Goal: Task Accomplishment & Management: Manage account settings

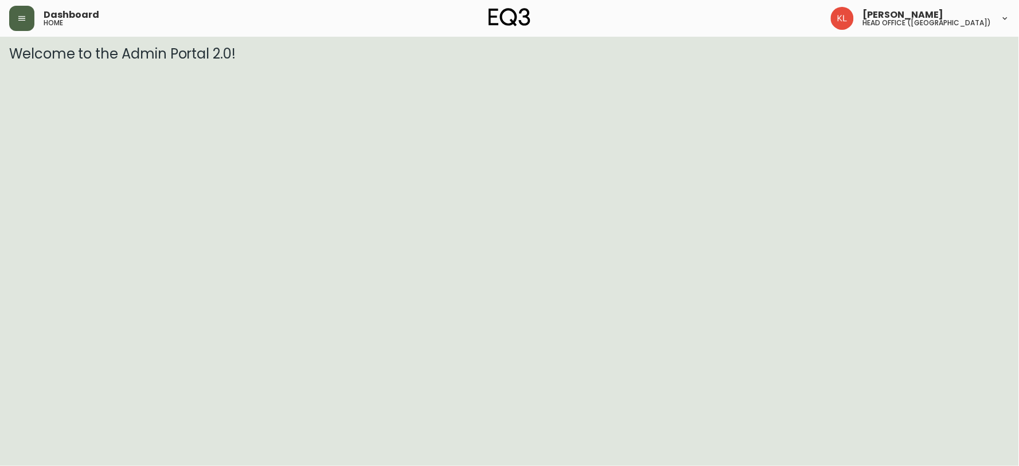
click at [9, 14] on button "button" at bounding box center [21, 18] width 25 height 25
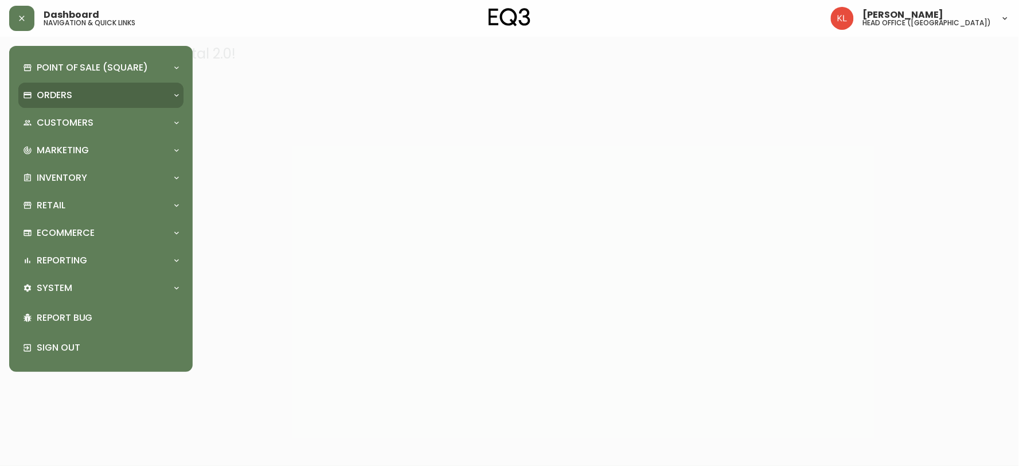
click at [81, 98] on div "Orders" at bounding box center [95, 95] width 145 height 13
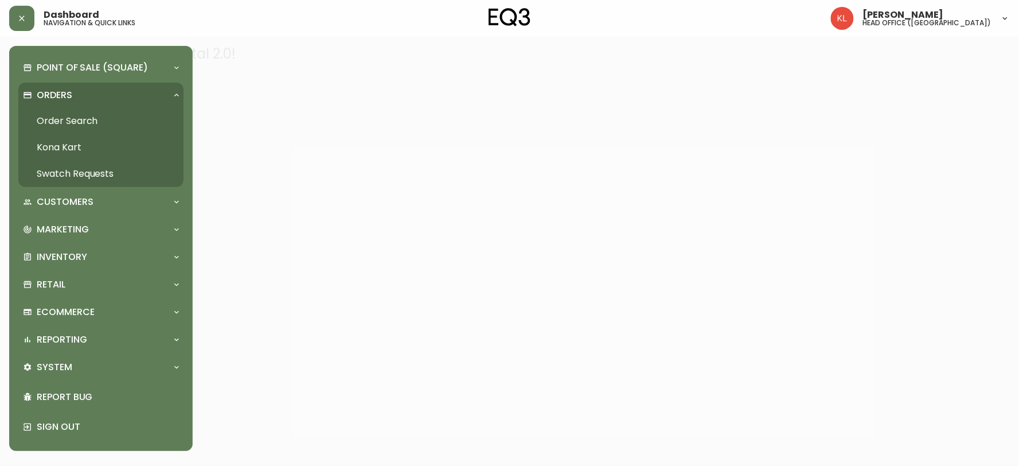
click at [65, 128] on link "Order Search" at bounding box center [100, 121] width 165 height 26
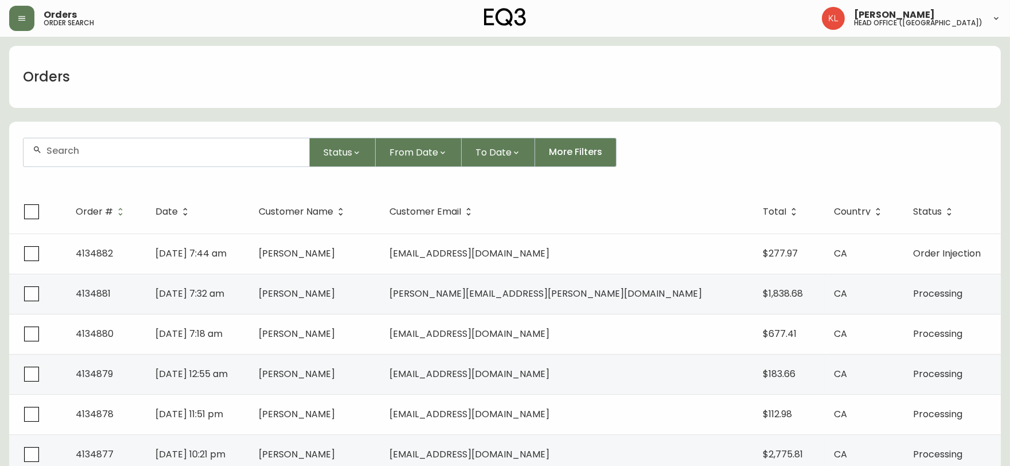
drag, startPoint x: 994, startPoint y: 177, endPoint x: 841, endPoint y: 107, distance: 168.4
click at [994, 177] on form "Status From Date To Date More Filters" at bounding box center [505, 157] width 992 height 66
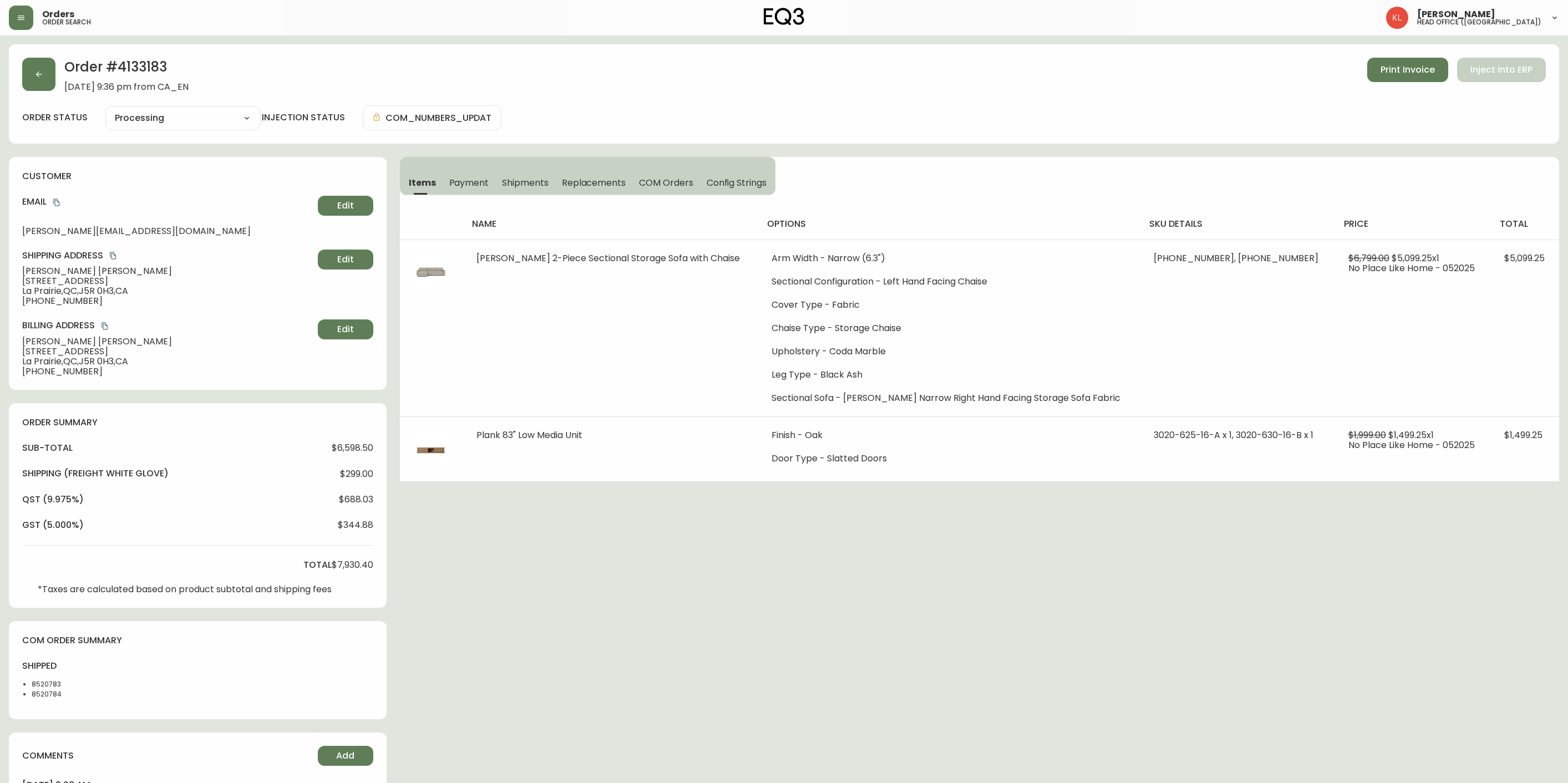
select select "PROCESSING"
click at [37, 85] on button "button" at bounding box center [39, 74] width 33 height 33
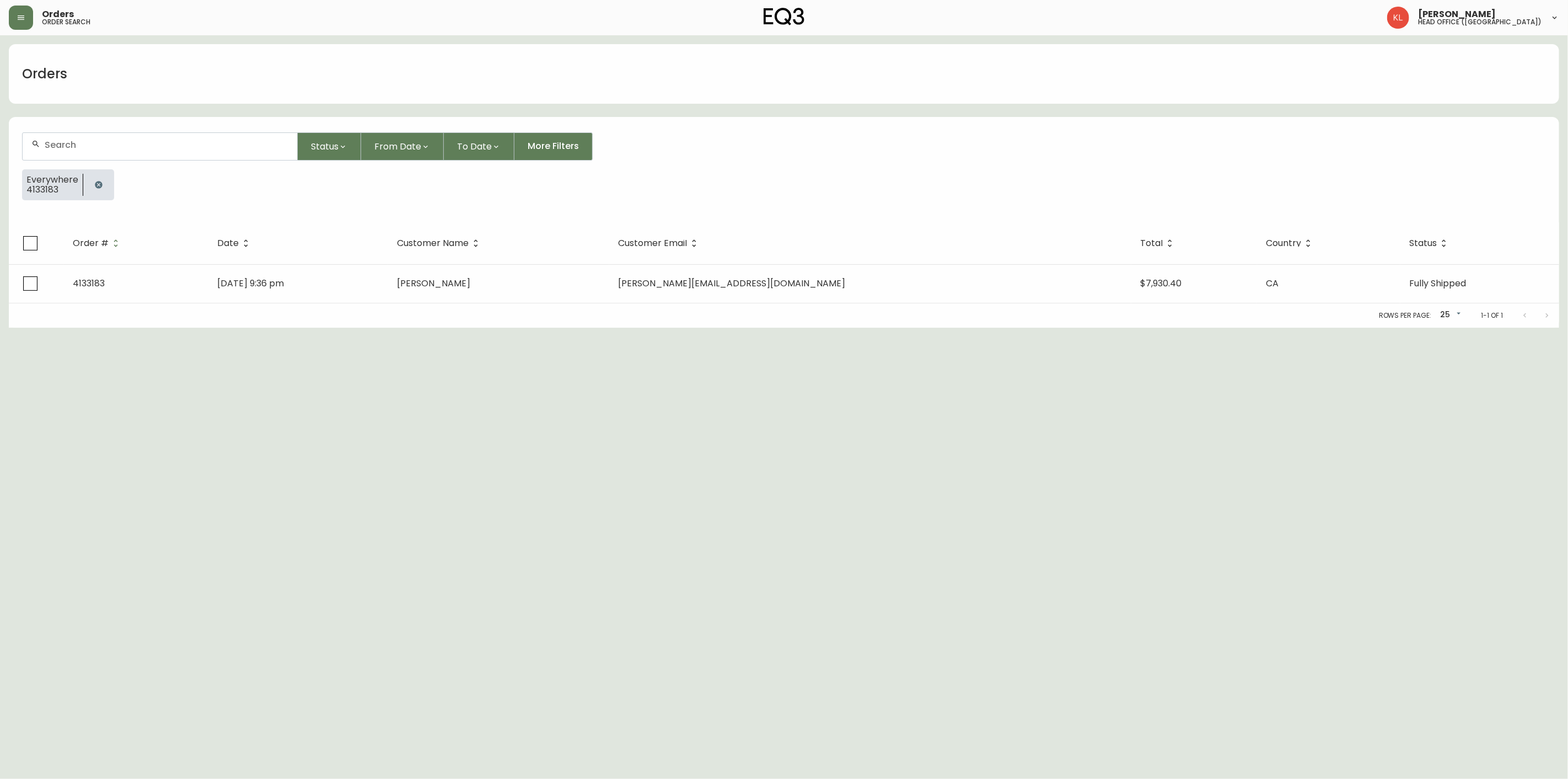
click at [95, 183] on icon "button" at bounding box center [98, 184] width 7 height 7
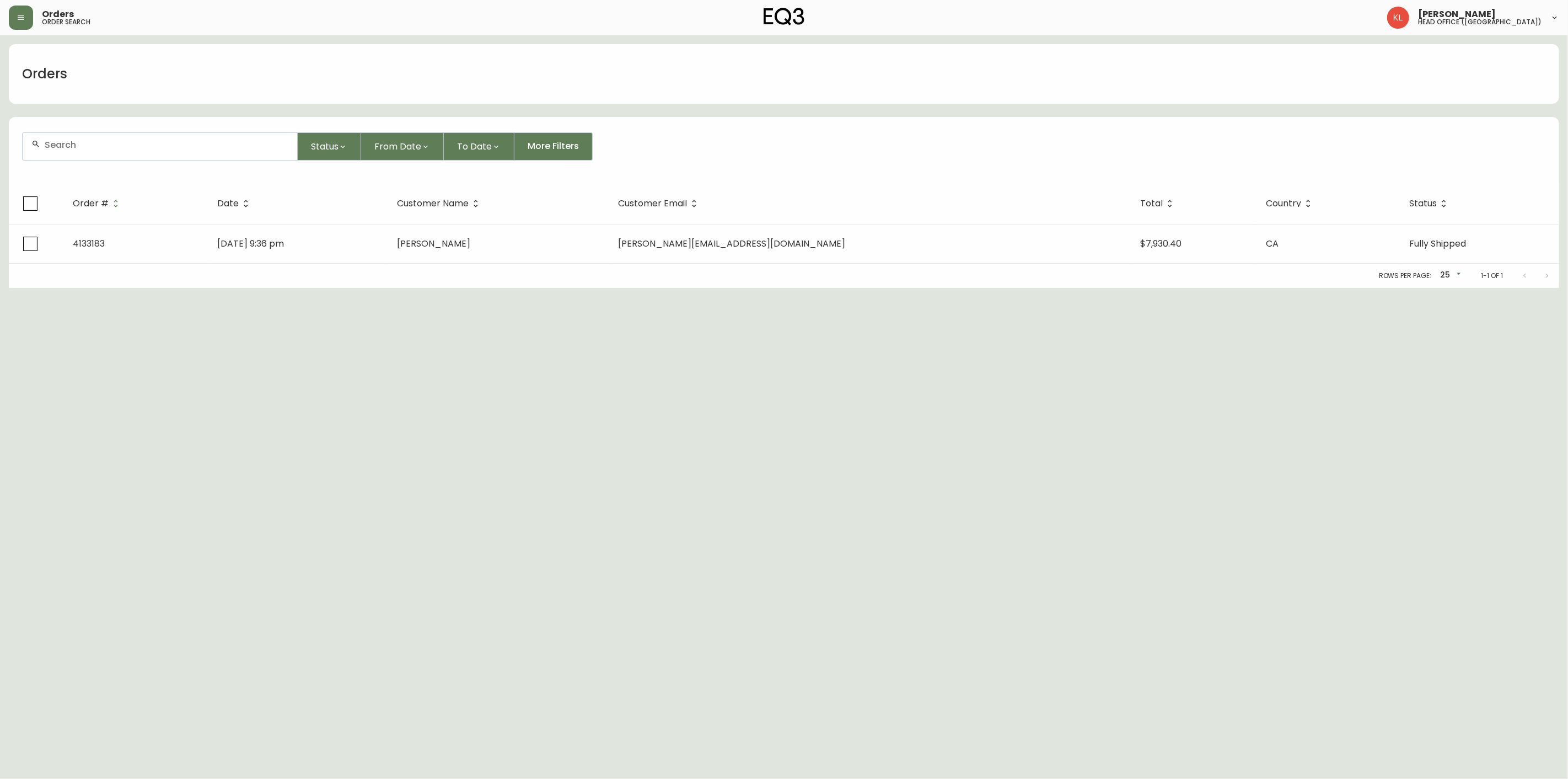
click at [127, 120] on form "Status From Date To Date More Filters" at bounding box center [784, 151] width 1551 height 63
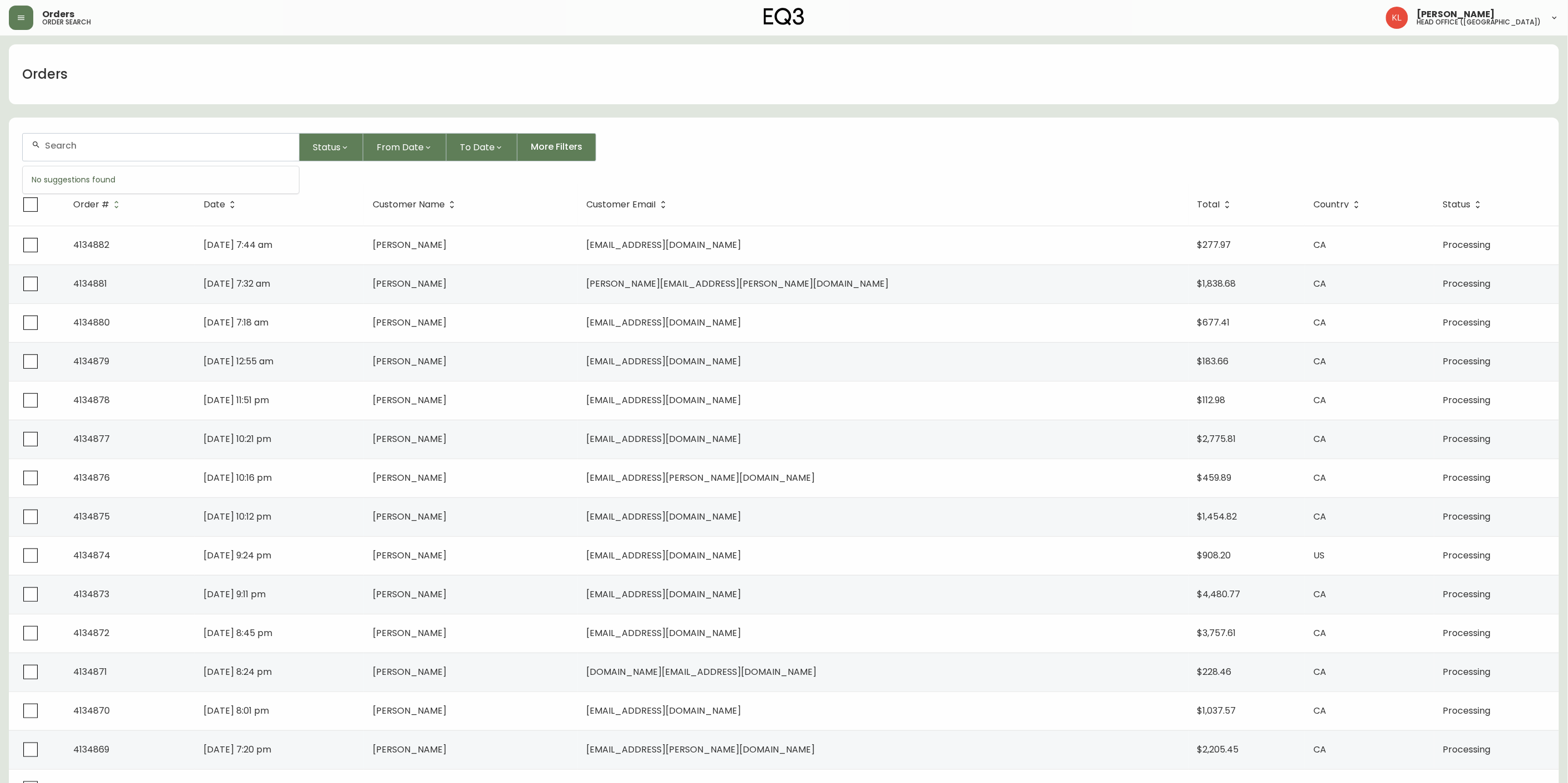
click at [120, 142] on input "text" at bounding box center [167, 145] width 246 height 11
paste input "(514) 247-0615"
click at [70, 142] on input "(514) 247-0615" at bounding box center [167, 145] width 246 height 11
click at [48, 145] on input "(514247-0615" at bounding box center [167, 145] width 246 height 11
click at [80, 145] on input "514247-0615" at bounding box center [167, 145] width 246 height 11
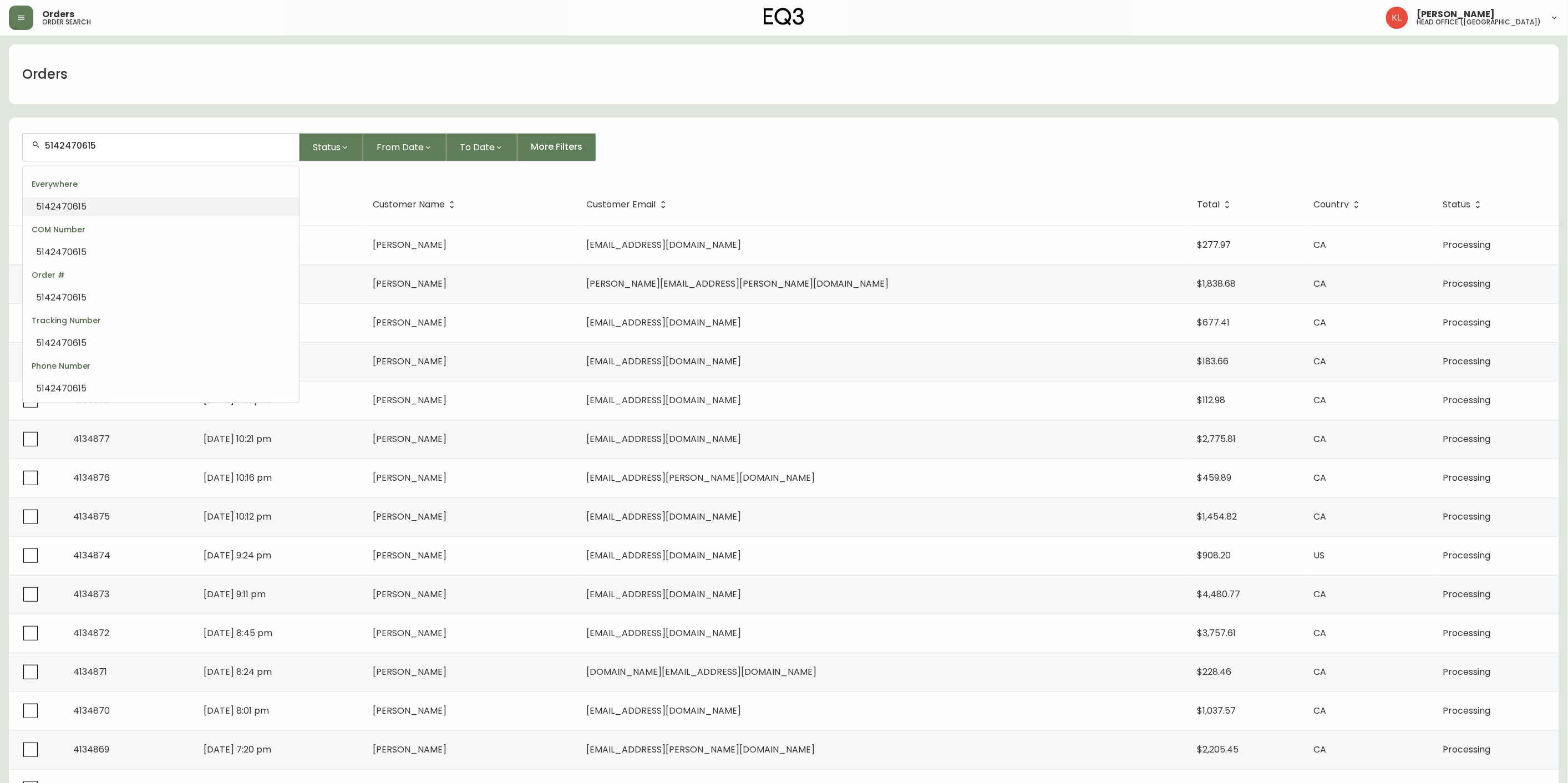
click at [169, 137] on div "5142470615" at bounding box center [161, 147] width 276 height 27
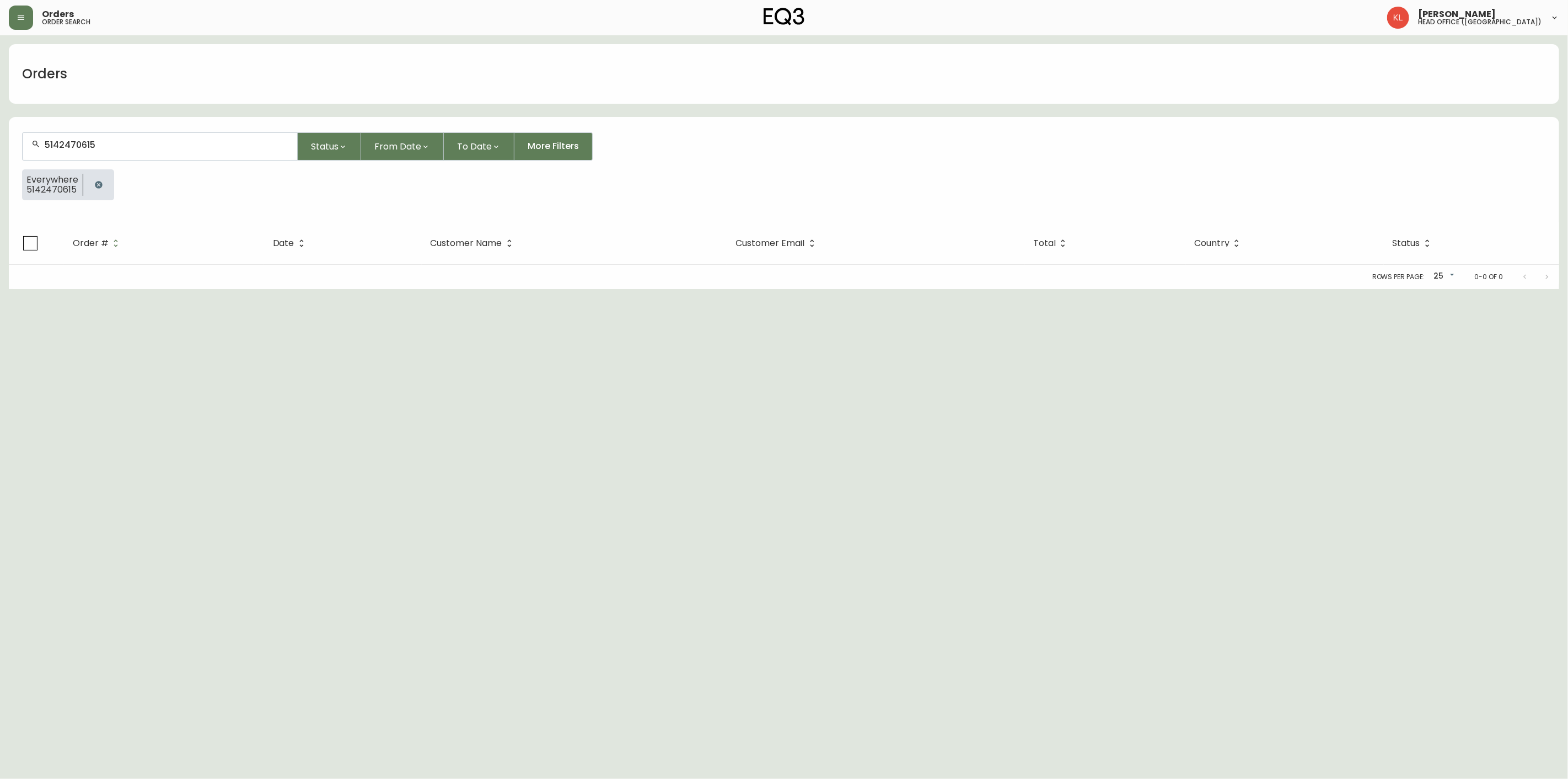
type input "5142470615"
drag, startPoint x: 311, startPoint y: 388, endPoint x: 298, endPoint y: 265, distance: 123.7
click at [311, 289] on html "Orders order search Kendra Lorteau head office (canada) Orders 5142470615 Statu…" at bounding box center [784, 144] width 1568 height 289
type input "4133144"
click at [148, 157] on div "4133144" at bounding box center [161, 146] width 275 height 27
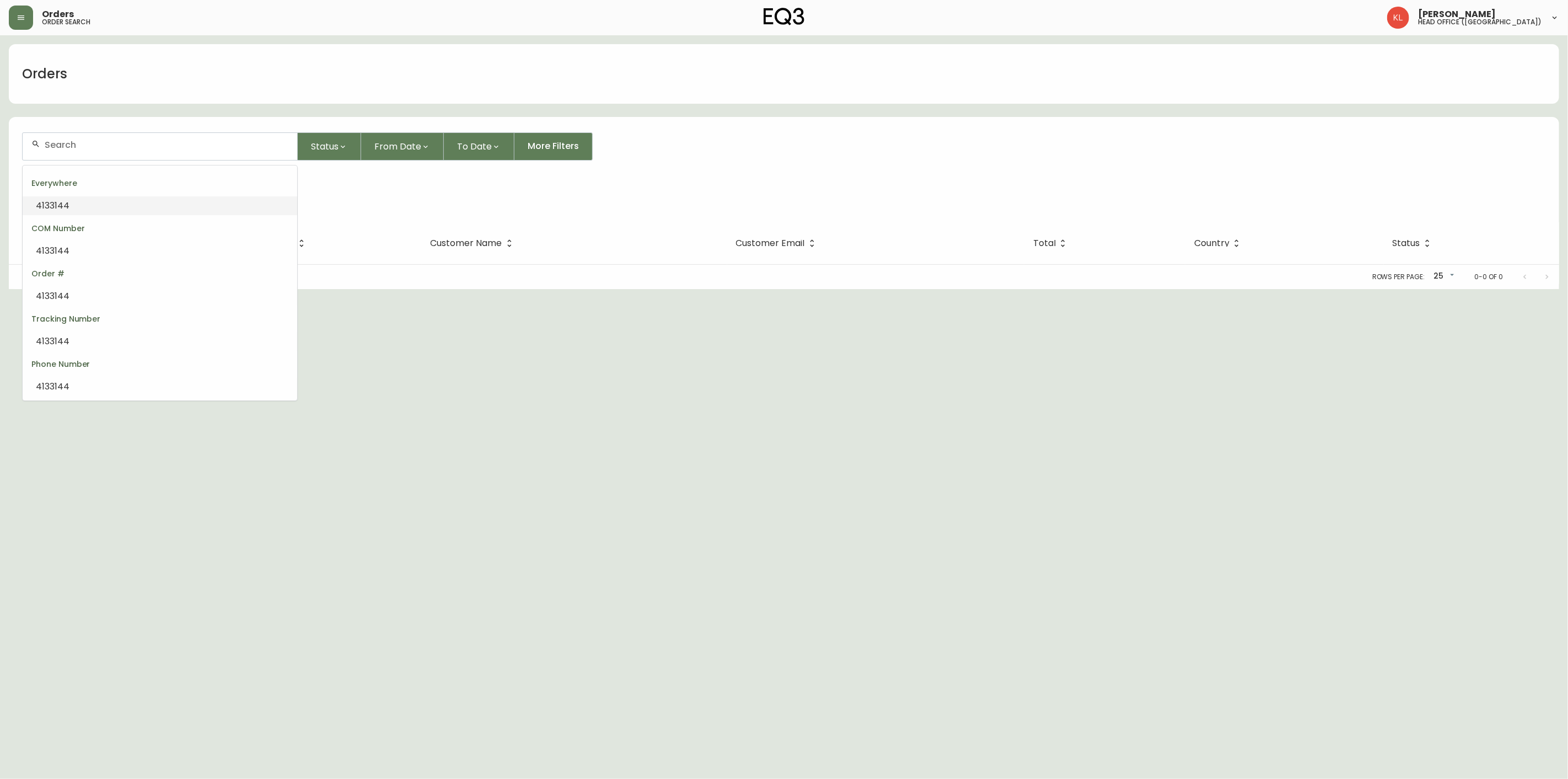
click at [97, 207] on li "4133144" at bounding box center [161, 206] width 275 height 19
type input "4133144"
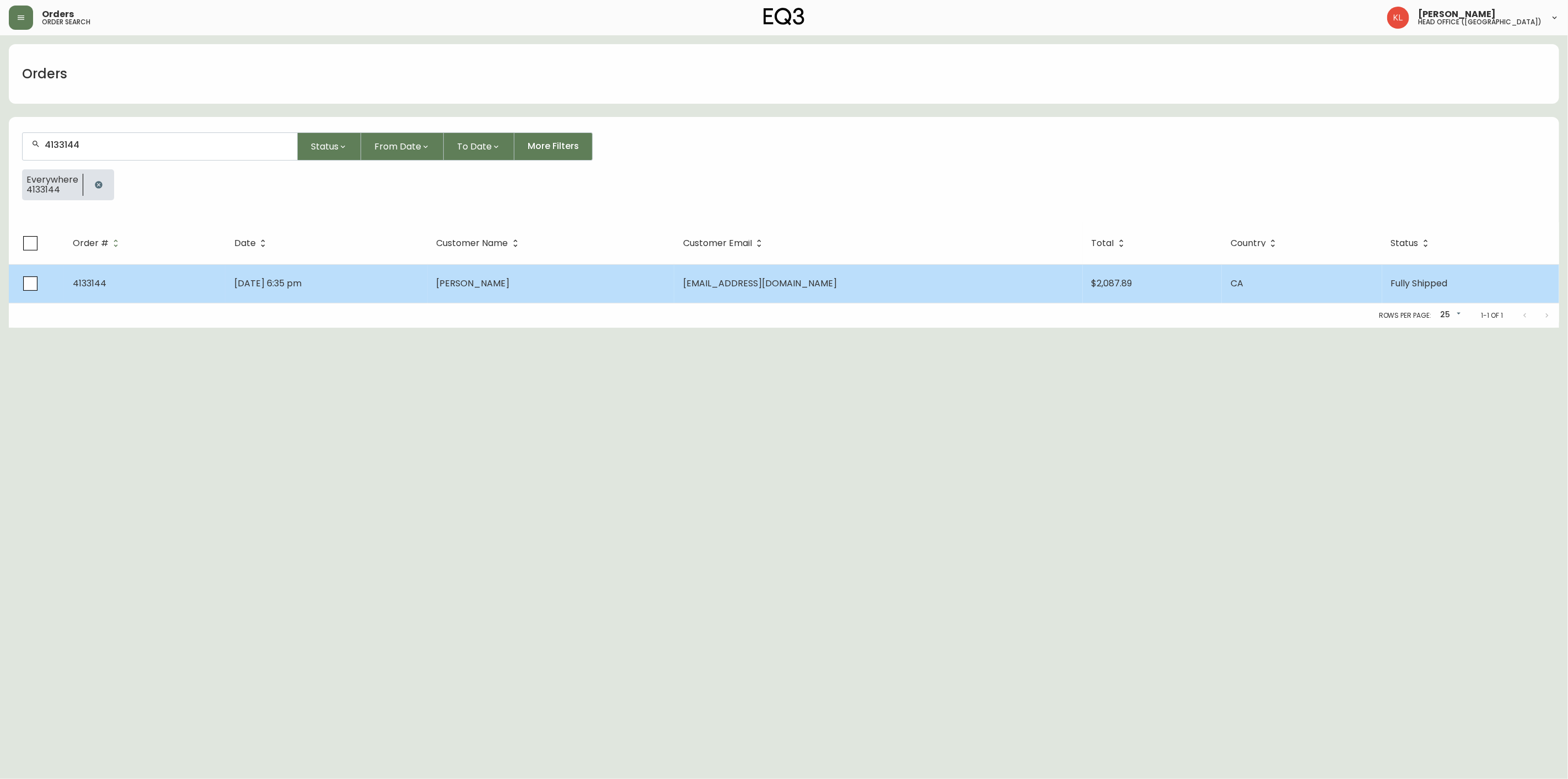
click at [257, 272] on td "[DATE] 6:35 pm" at bounding box center [327, 284] width 203 height 38
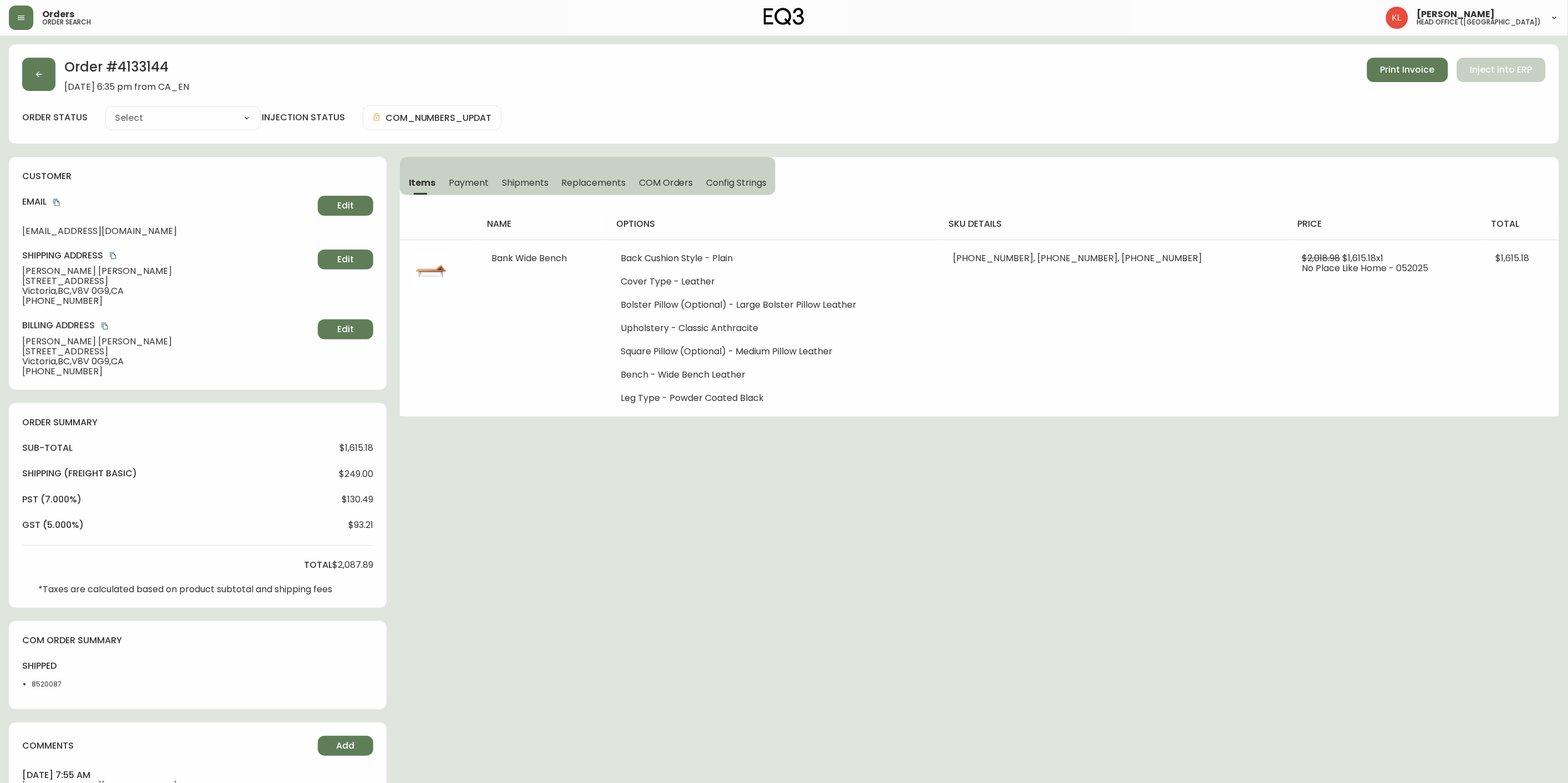
type input "Fully Shipped"
select select "FULLY_SHIPPED"
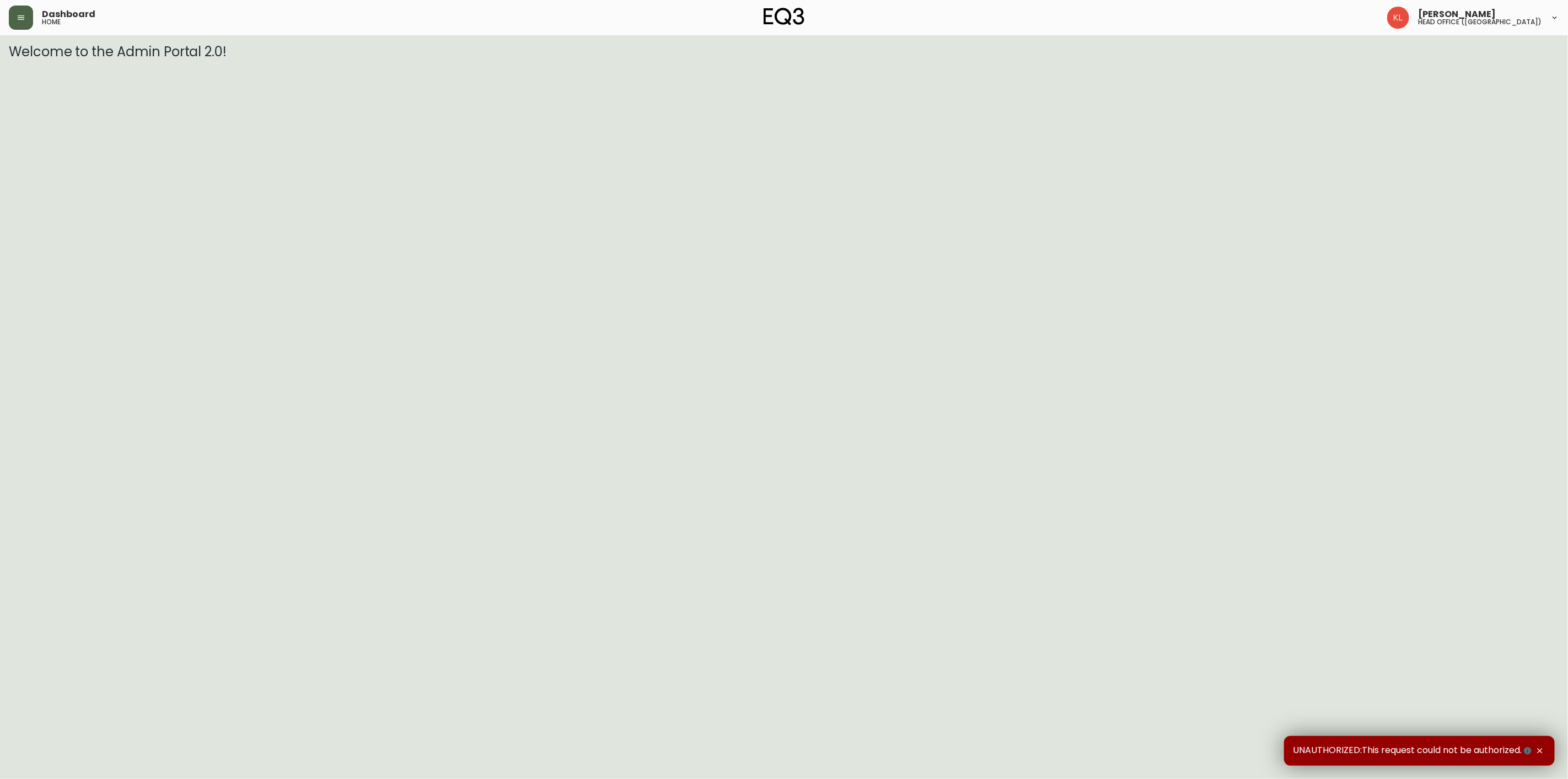
click at [20, 20] on icon "button" at bounding box center [20, 17] width 9 height 9
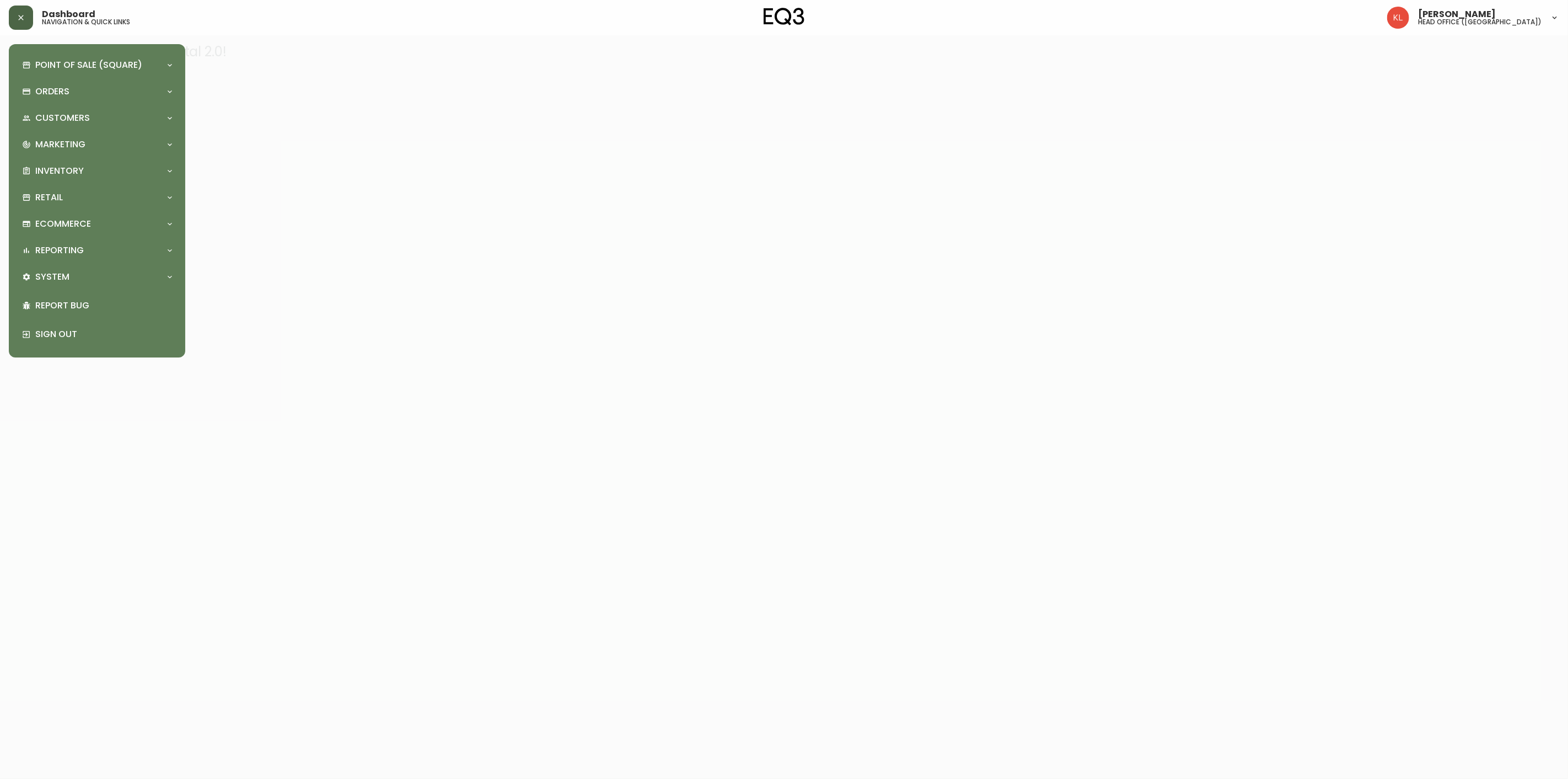
click at [44, 105] on div "Point of Sale (Square) Payments Virtual Terminal Transactions Search Terminals …" at bounding box center [96, 200] width 159 height 295
click at [70, 90] on div "Orders" at bounding box center [91, 91] width 139 height 13
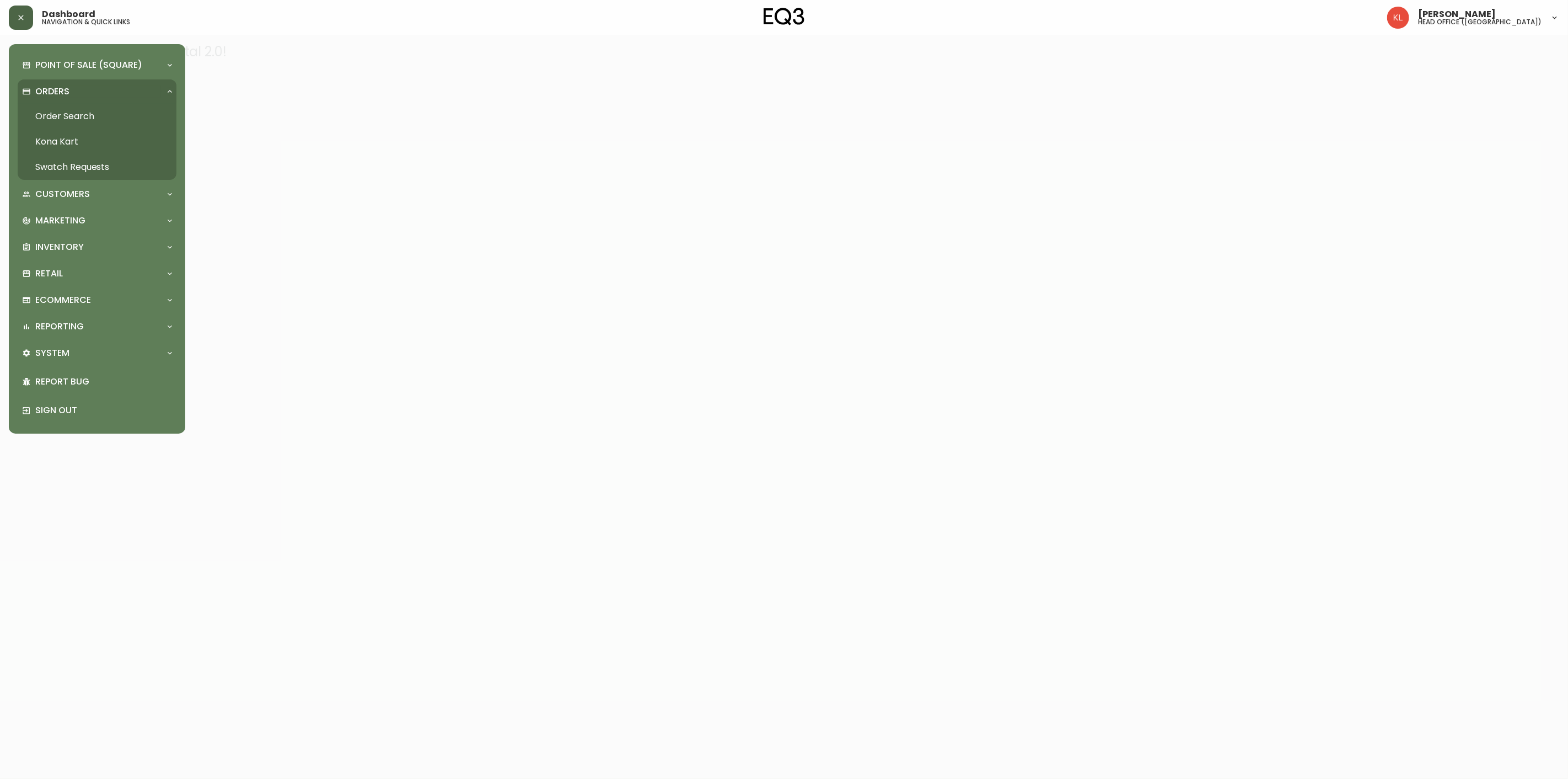
click at [46, 113] on link "Order Search" at bounding box center [96, 116] width 159 height 25
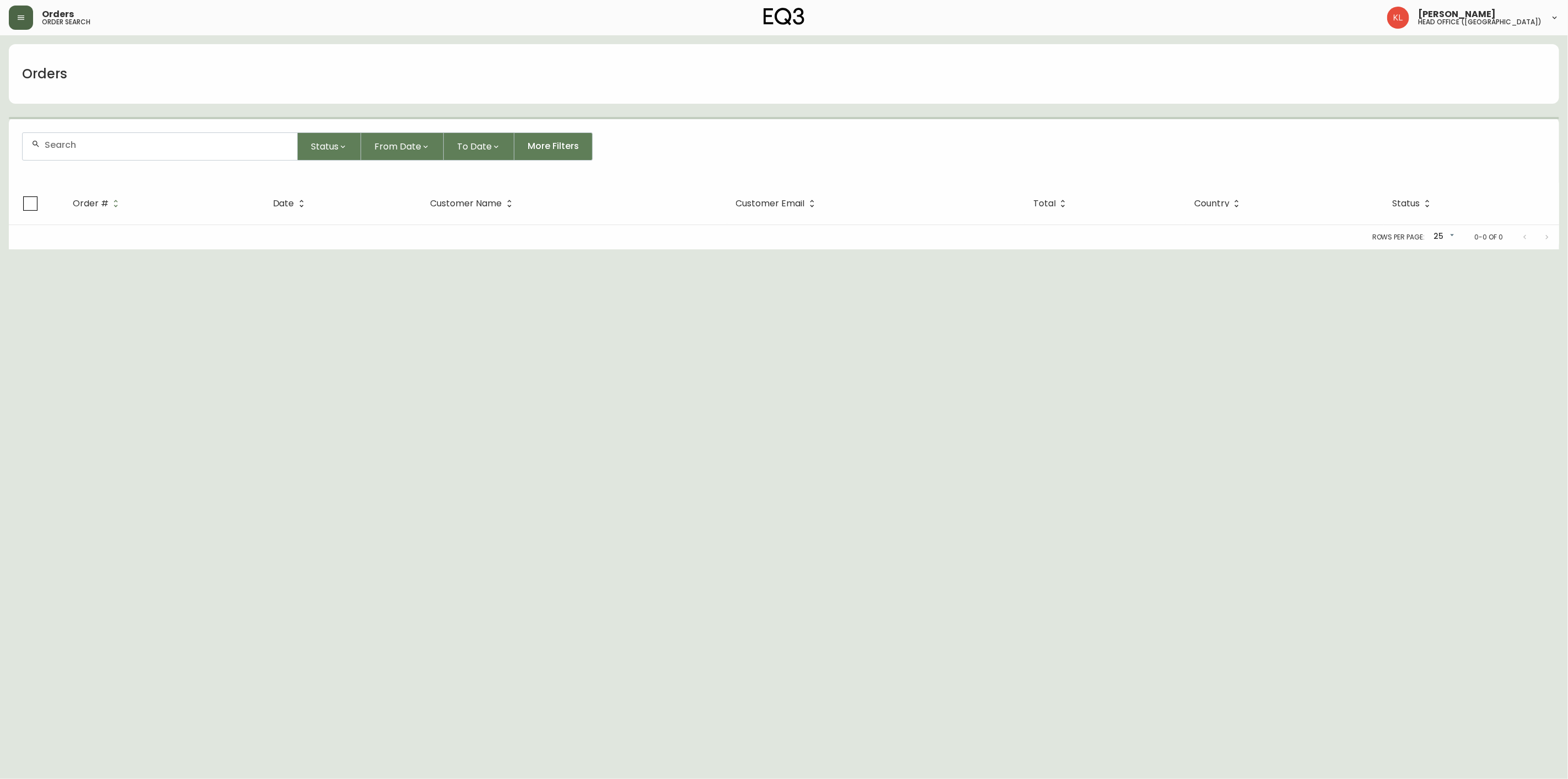
drag, startPoint x: 76, startPoint y: 140, endPoint x: 153, endPoint y: 125, distance: 78.4
click at [76, 140] on input "text" at bounding box center [166, 144] width 244 height 11
paste input "joannavatavu@gmail.com"
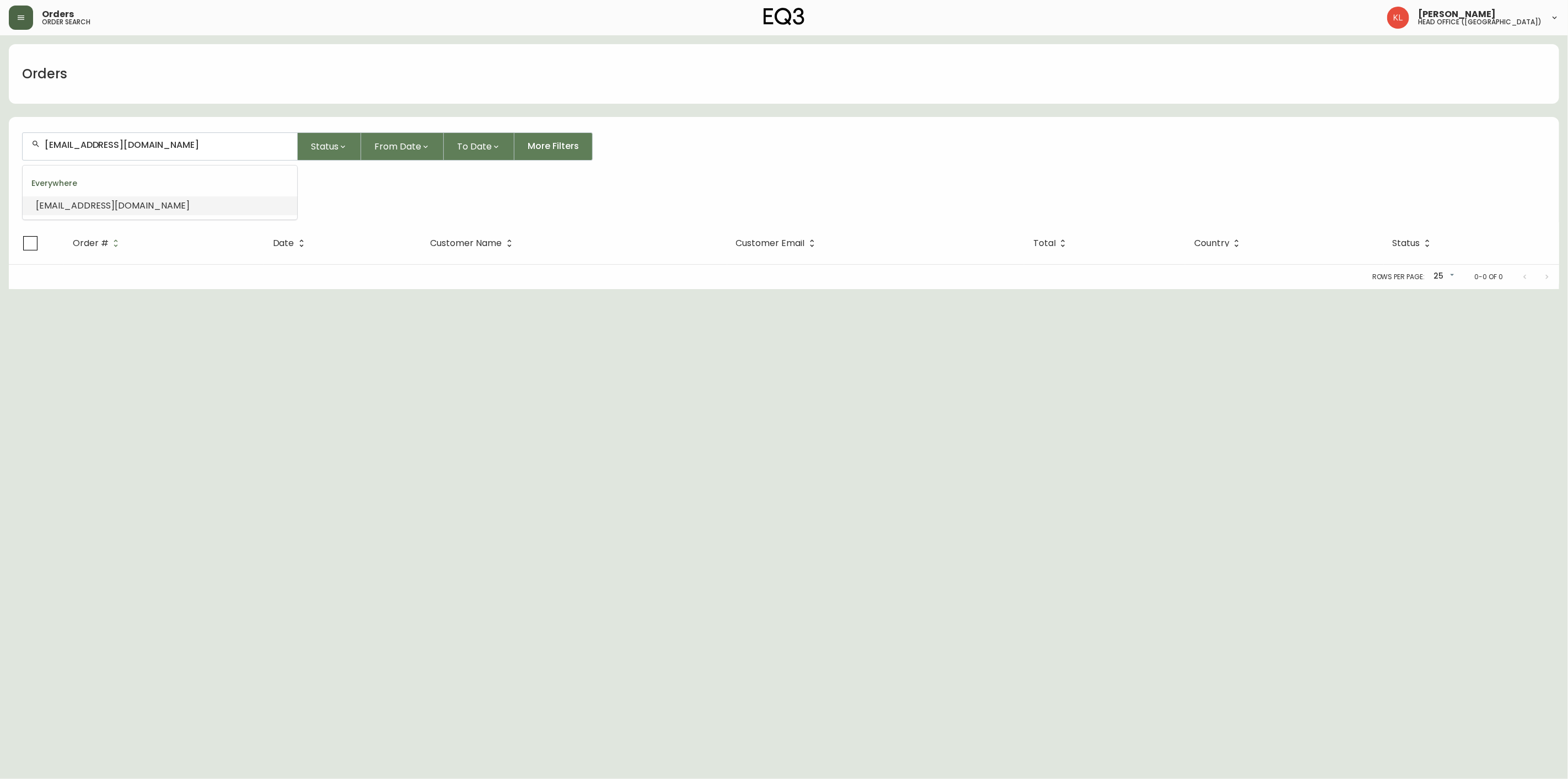
drag, startPoint x: 193, startPoint y: 139, endPoint x: -416, endPoint y: 155, distance: 609.2
click at [0, 155] on html "Orders order search Kendra Lorteau head office (canada) Orders joannavatavu@gma…" at bounding box center [784, 144] width 1568 height 289
paste input "4134578"
type input "4134578"
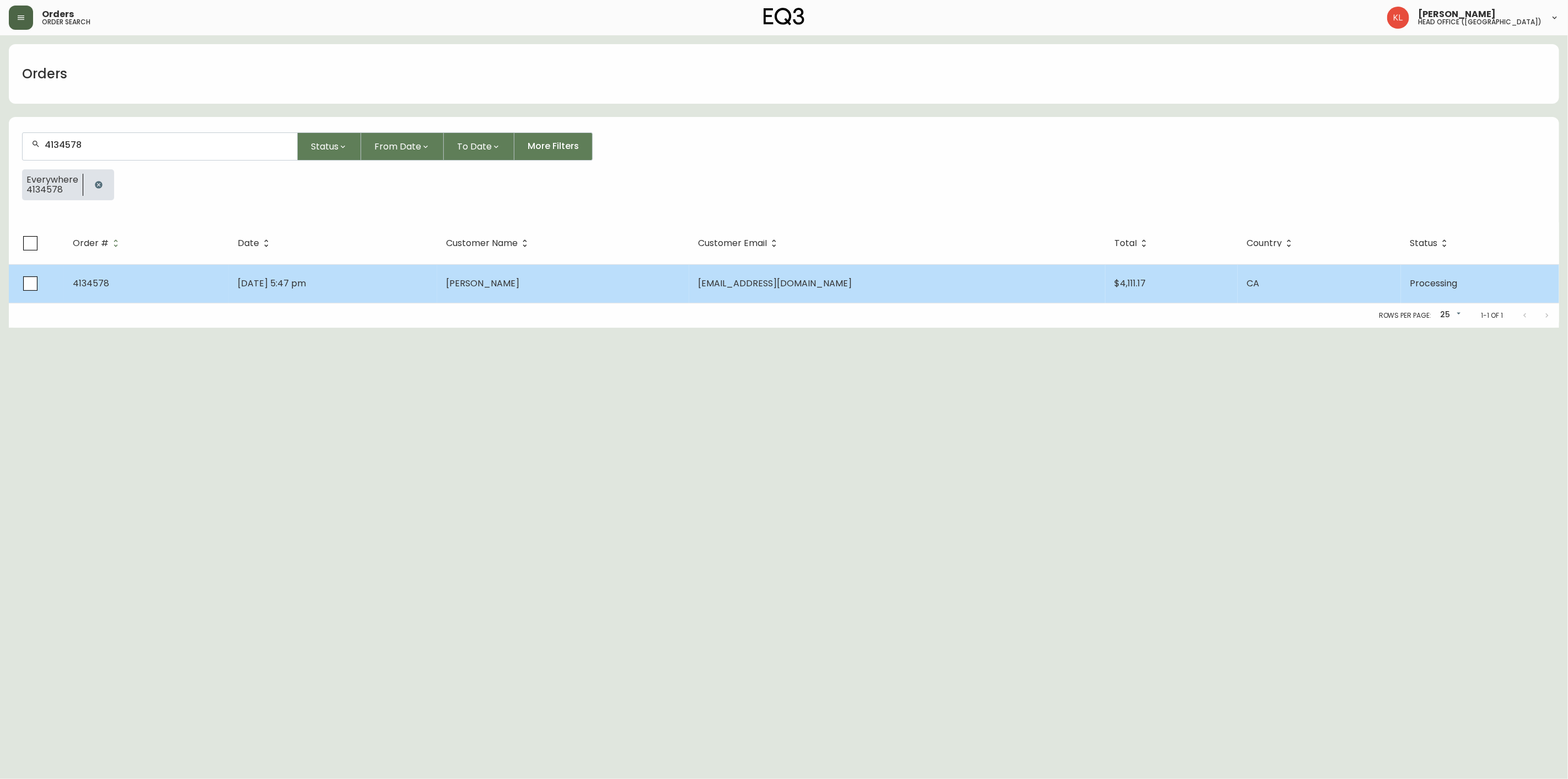
type input "4134578"
click at [297, 290] on td "Aug 08 2025, 5:47 pm" at bounding box center [333, 284] width 209 height 38
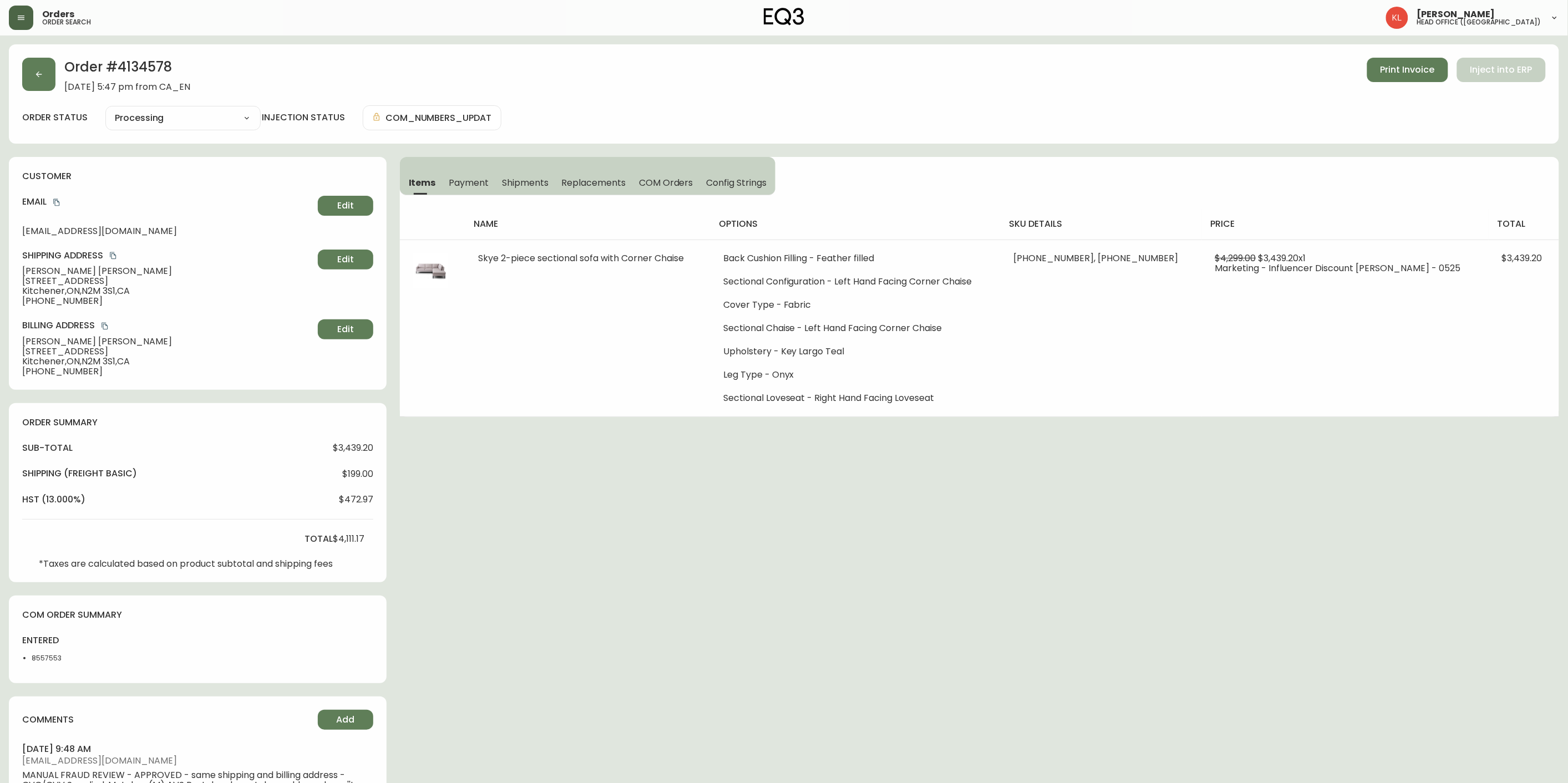
type input "Processing"
select select "PROCESSING"
click at [31, 71] on button "button" at bounding box center [39, 74] width 33 height 33
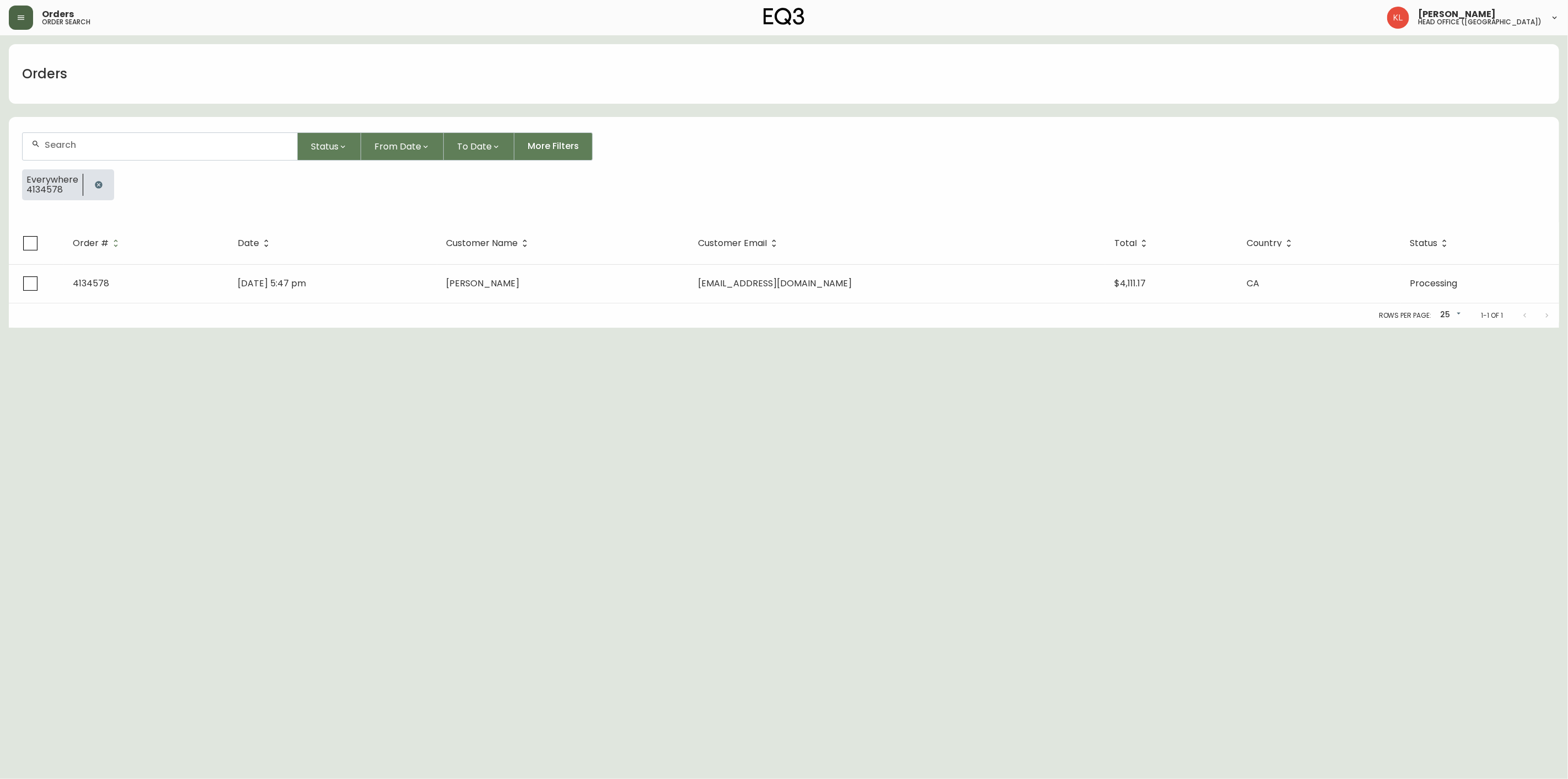
click at [96, 178] on button "button" at bounding box center [98, 185] width 22 height 22
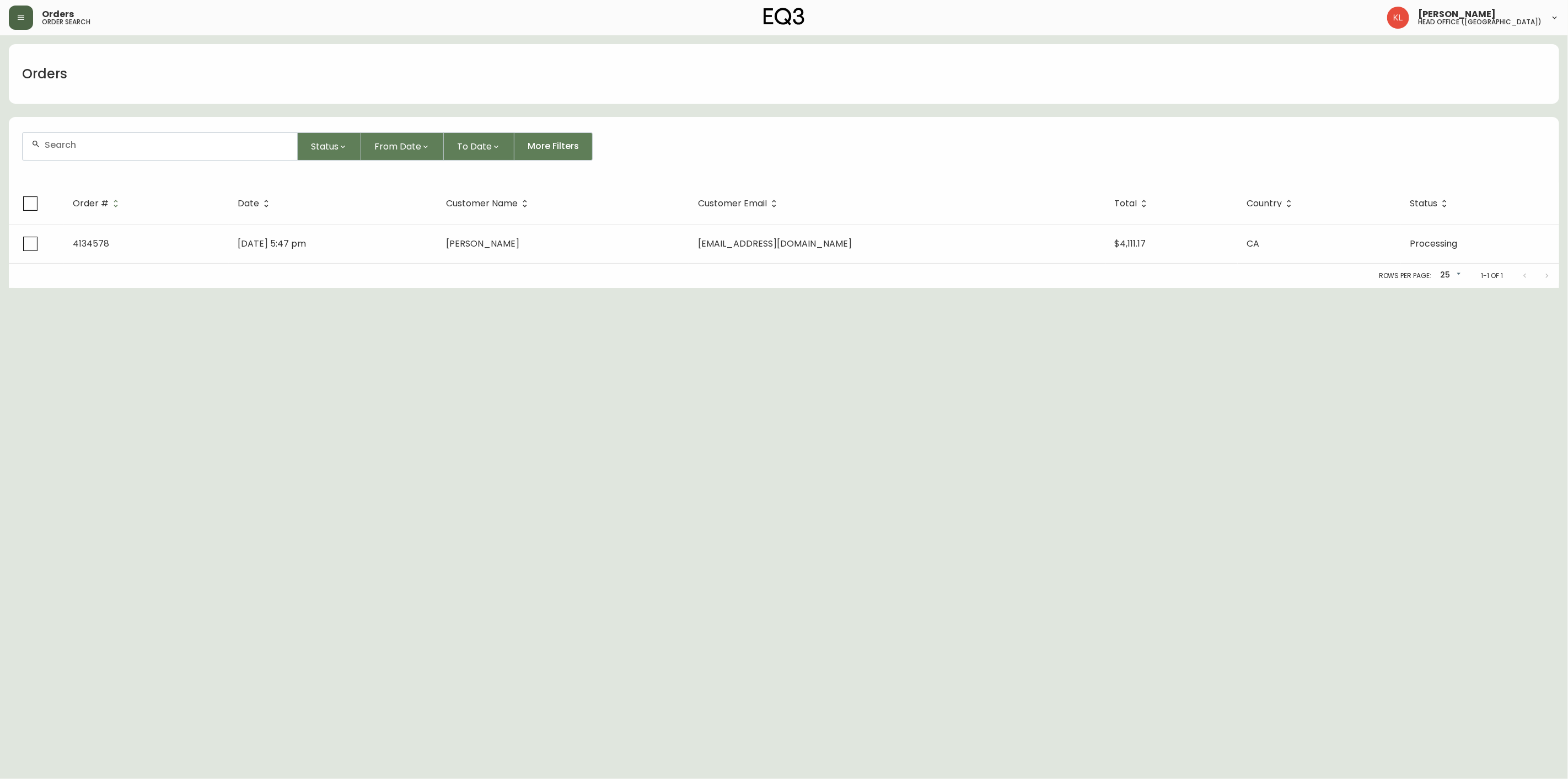
click at [106, 150] on div at bounding box center [161, 146] width 275 height 27
paste input "4134693"
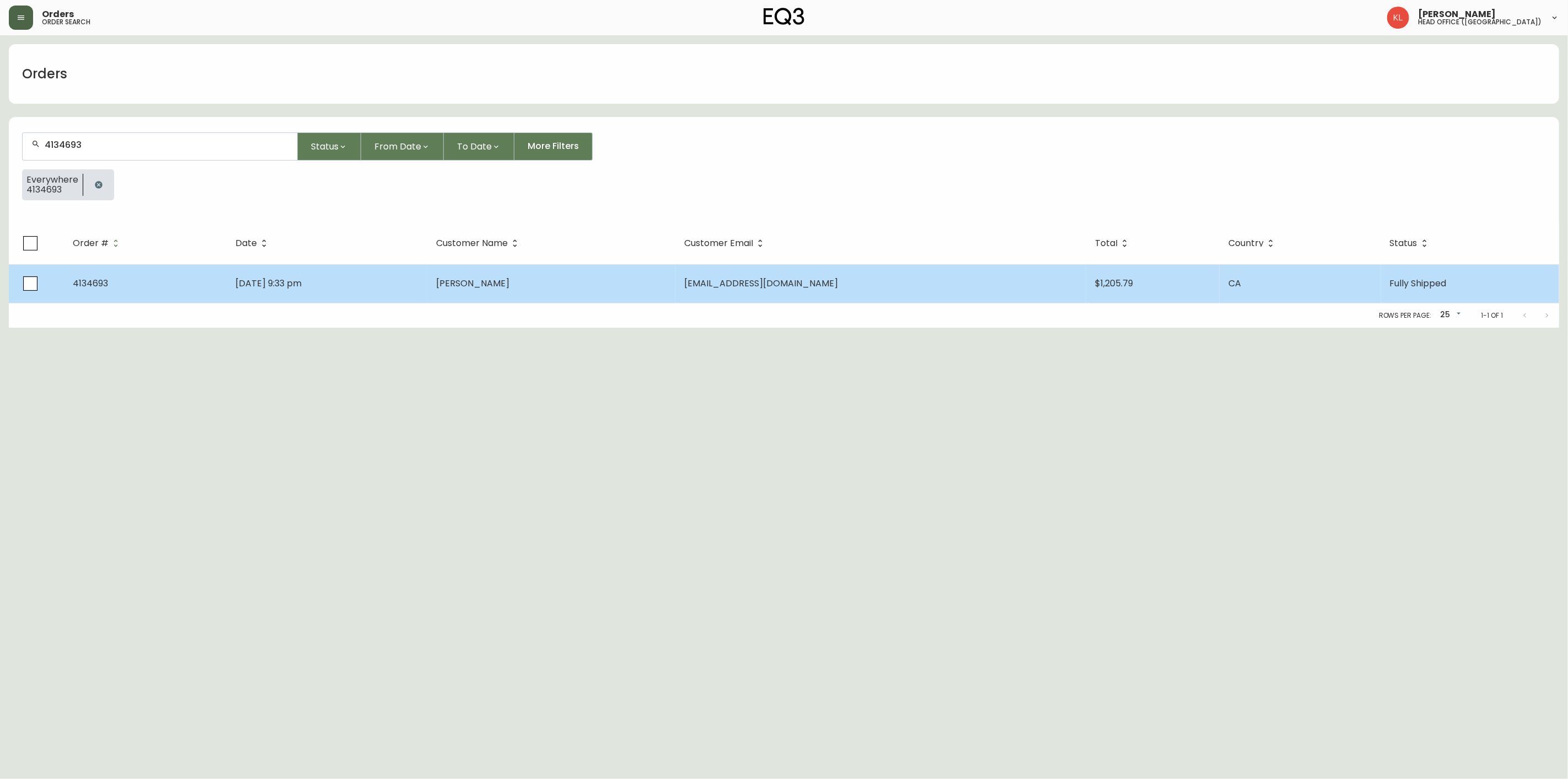
type input "4134693"
click at [428, 291] on td "Aug 17 2025, 9:33 pm" at bounding box center [327, 284] width 201 height 38
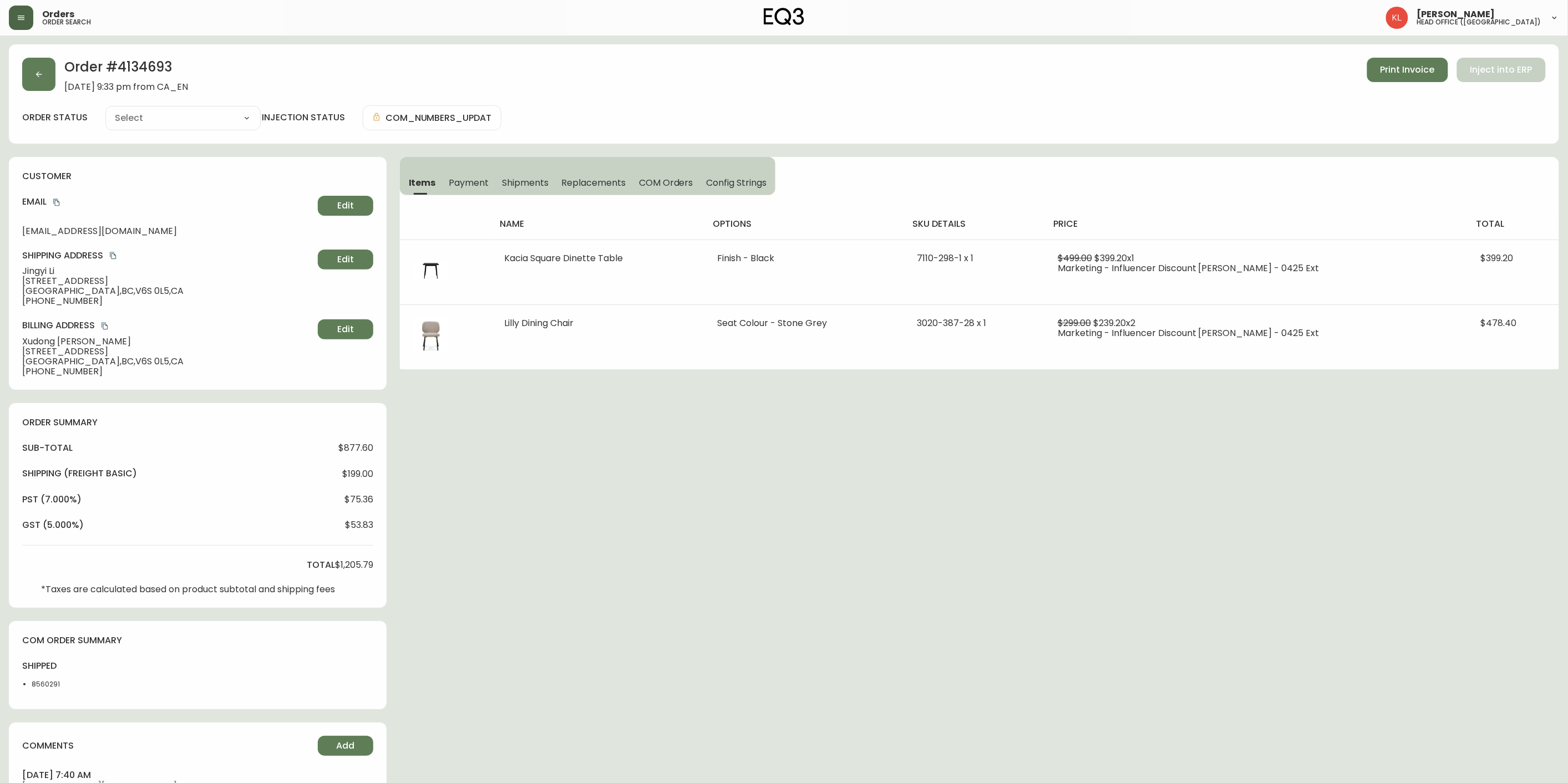
type input "Fully Shipped"
select select "FULLY_SHIPPED"
click at [43, 74] on icon "button" at bounding box center [39, 73] width 9 height 9
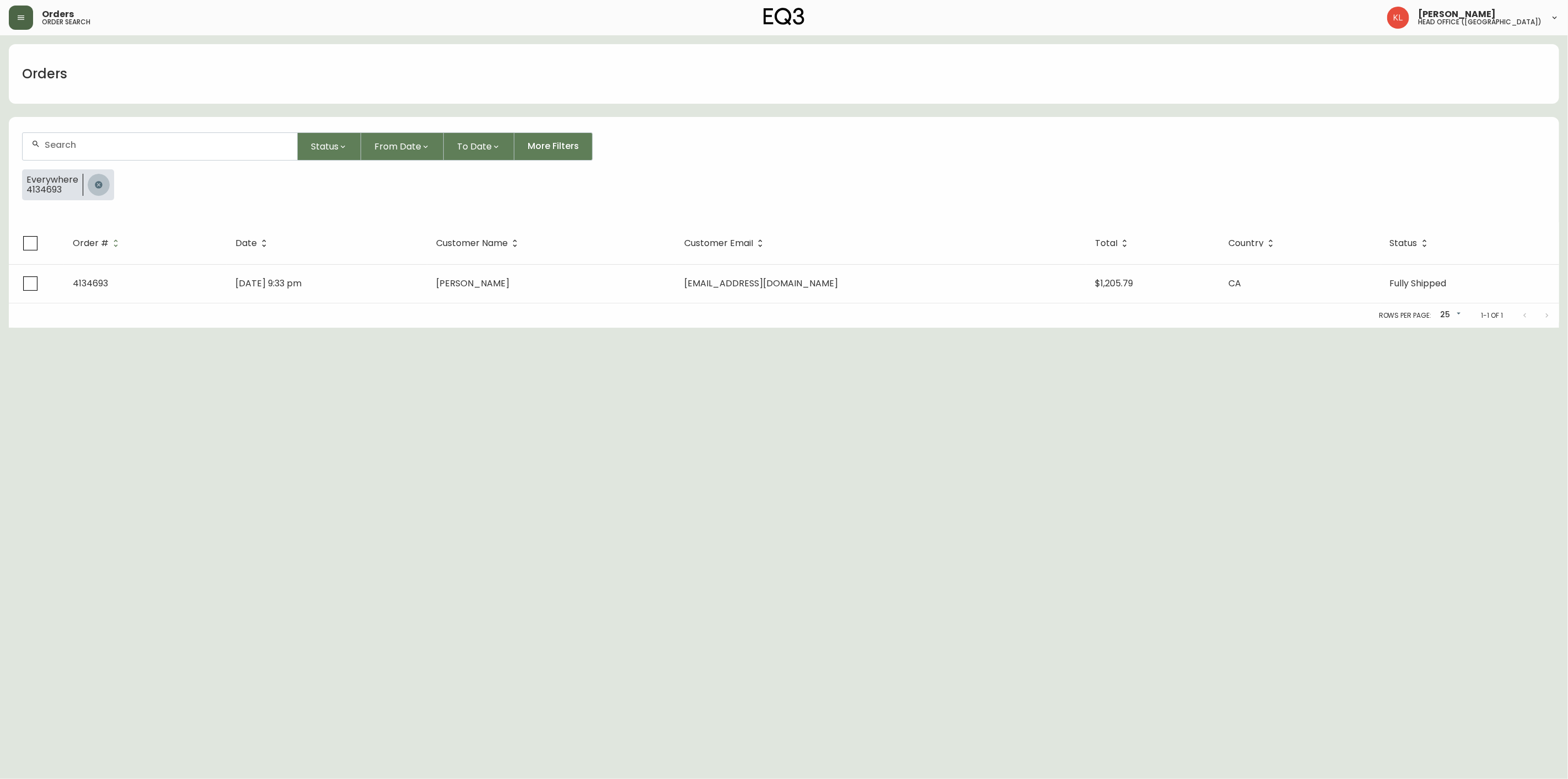
click at [92, 193] on button "button" at bounding box center [98, 185] width 22 height 22
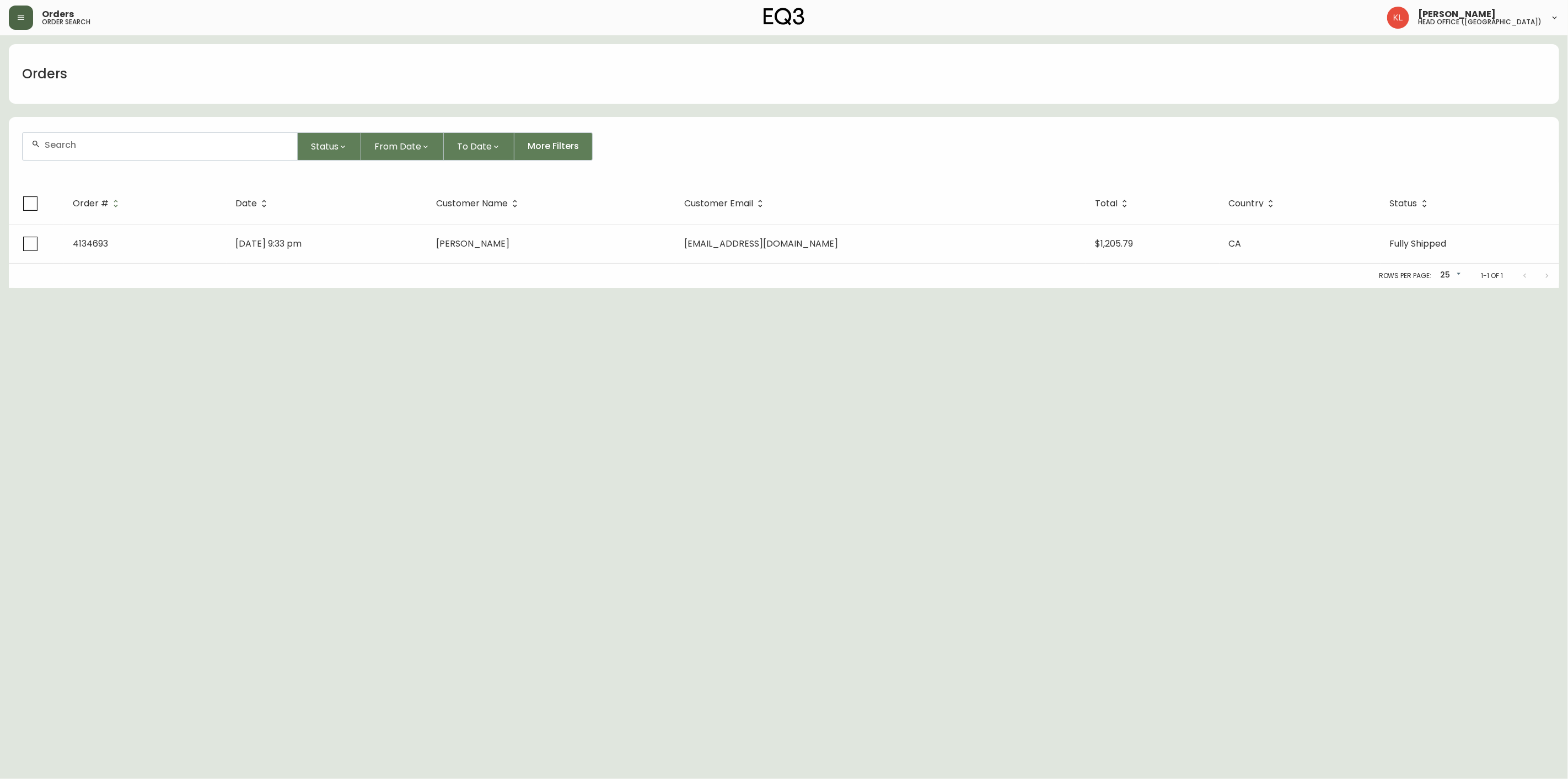
click at [113, 138] on div at bounding box center [161, 146] width 275 height 27
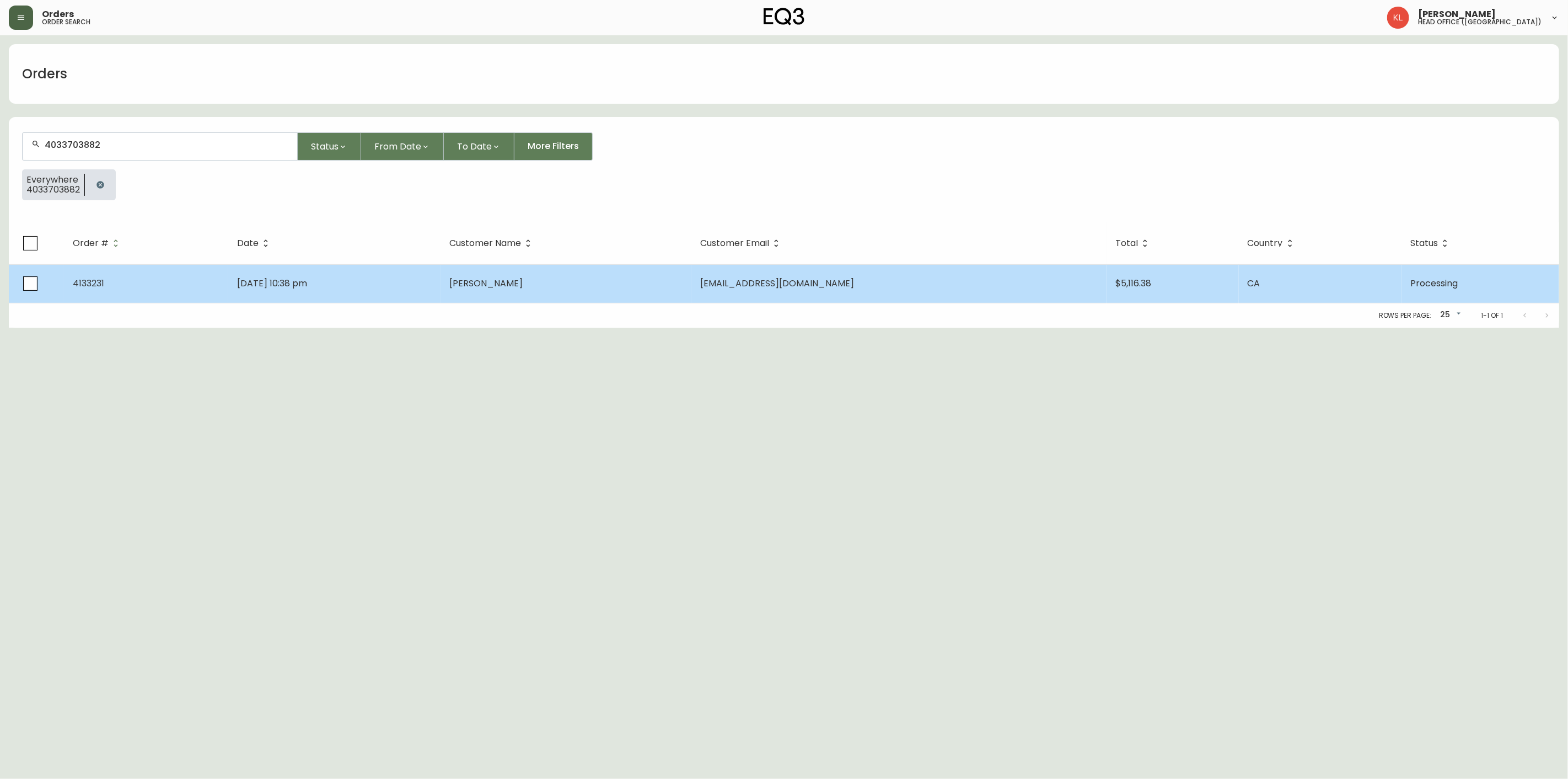
type input "4033703882"
click at [440, 293] on td "May 23 2025, 10:38 pm" at bounding box center [334, 284] width 212 height 38
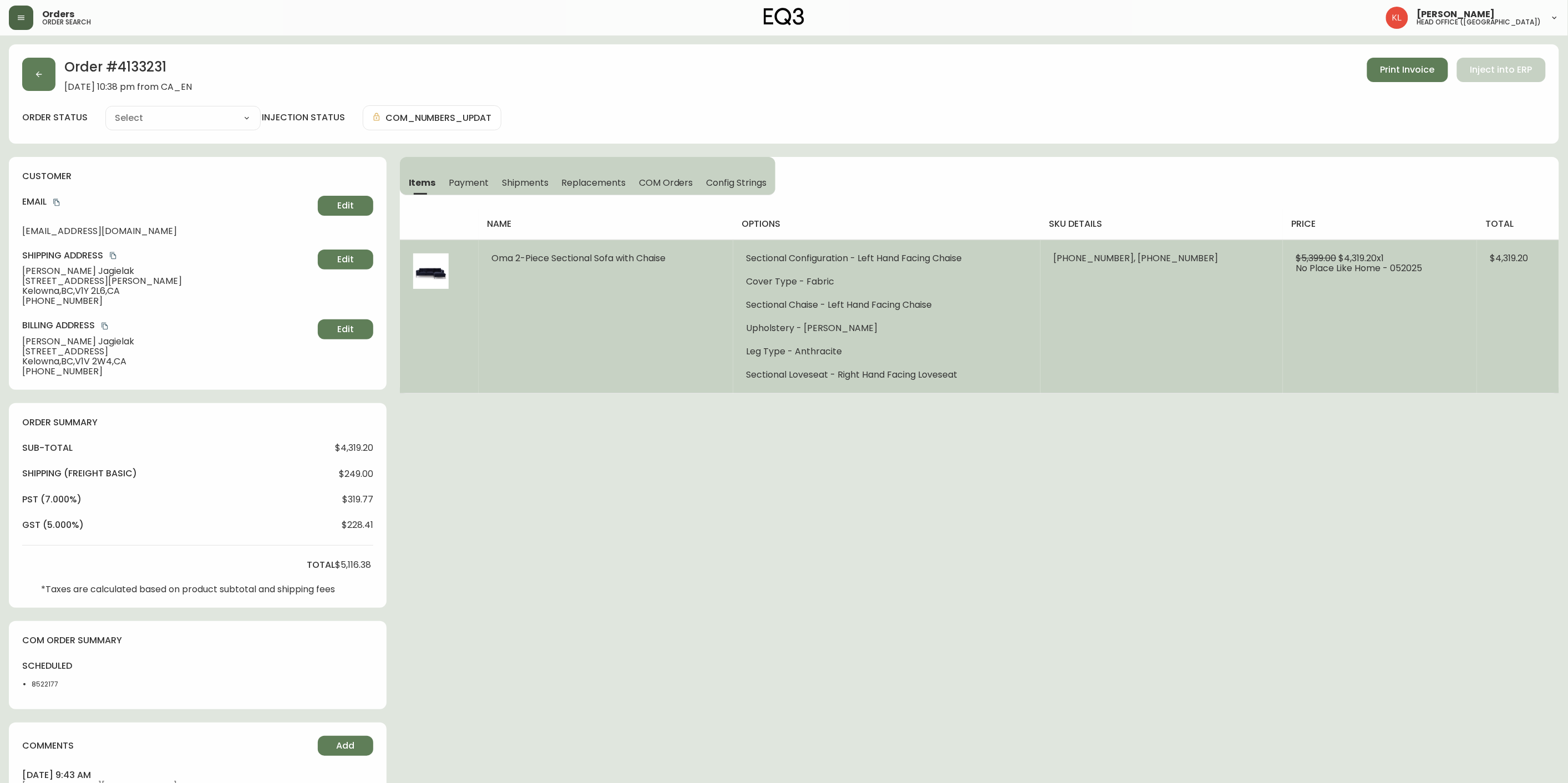
type input "Processing"
select select "PROCESSING"
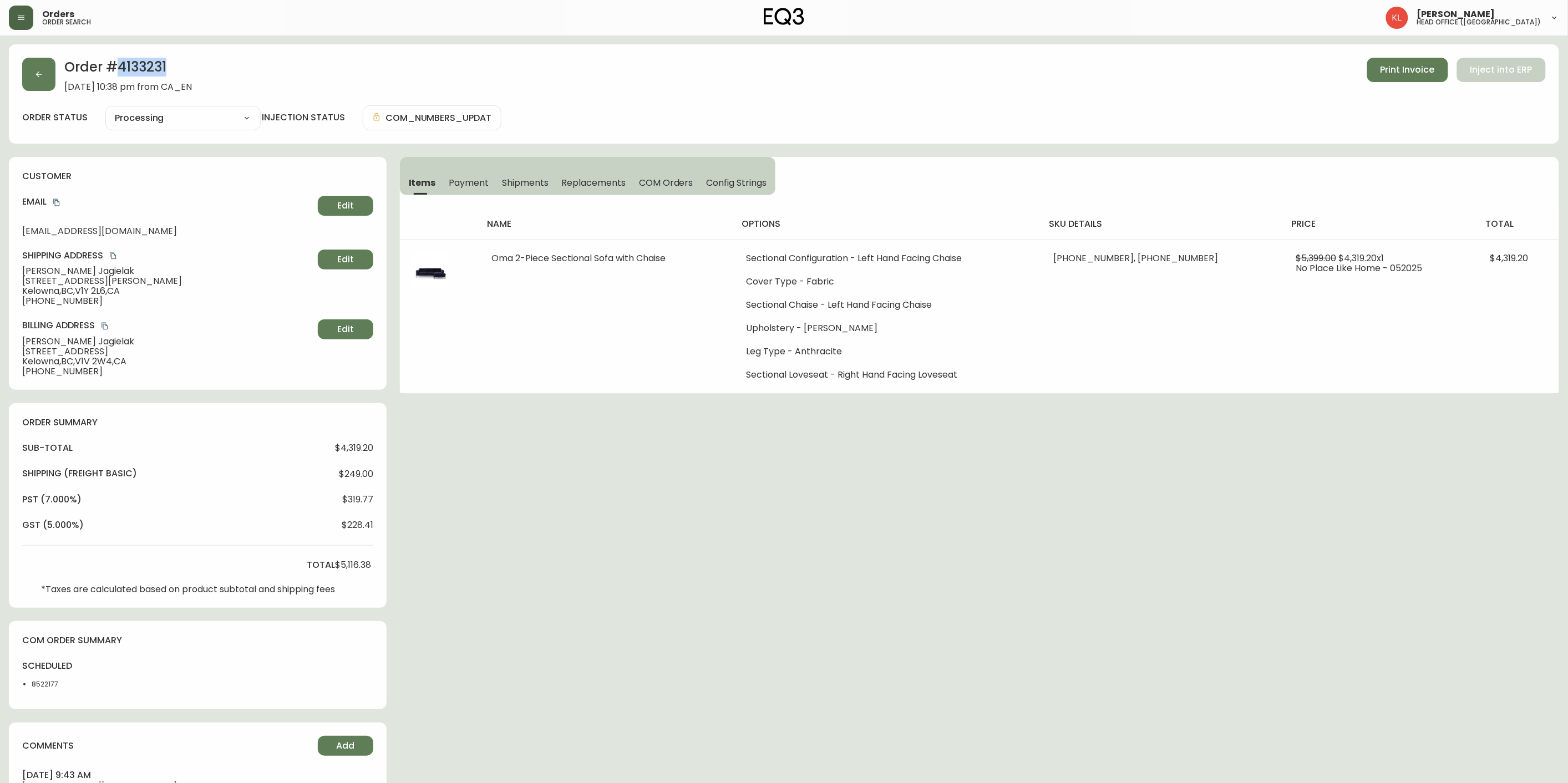
drag, startPoint x: 184, startPoint y: 67, endPoint x: 112, endPoint y: 63, distance: 72.1
click at [112, 63] on h2 "Order # 4133231" at bounding box center [129, 70] width 128 height 24
copy h2 "4133231"
click at [30, 74] on button "button" at bounding box center [39, 74] width 33 height 33
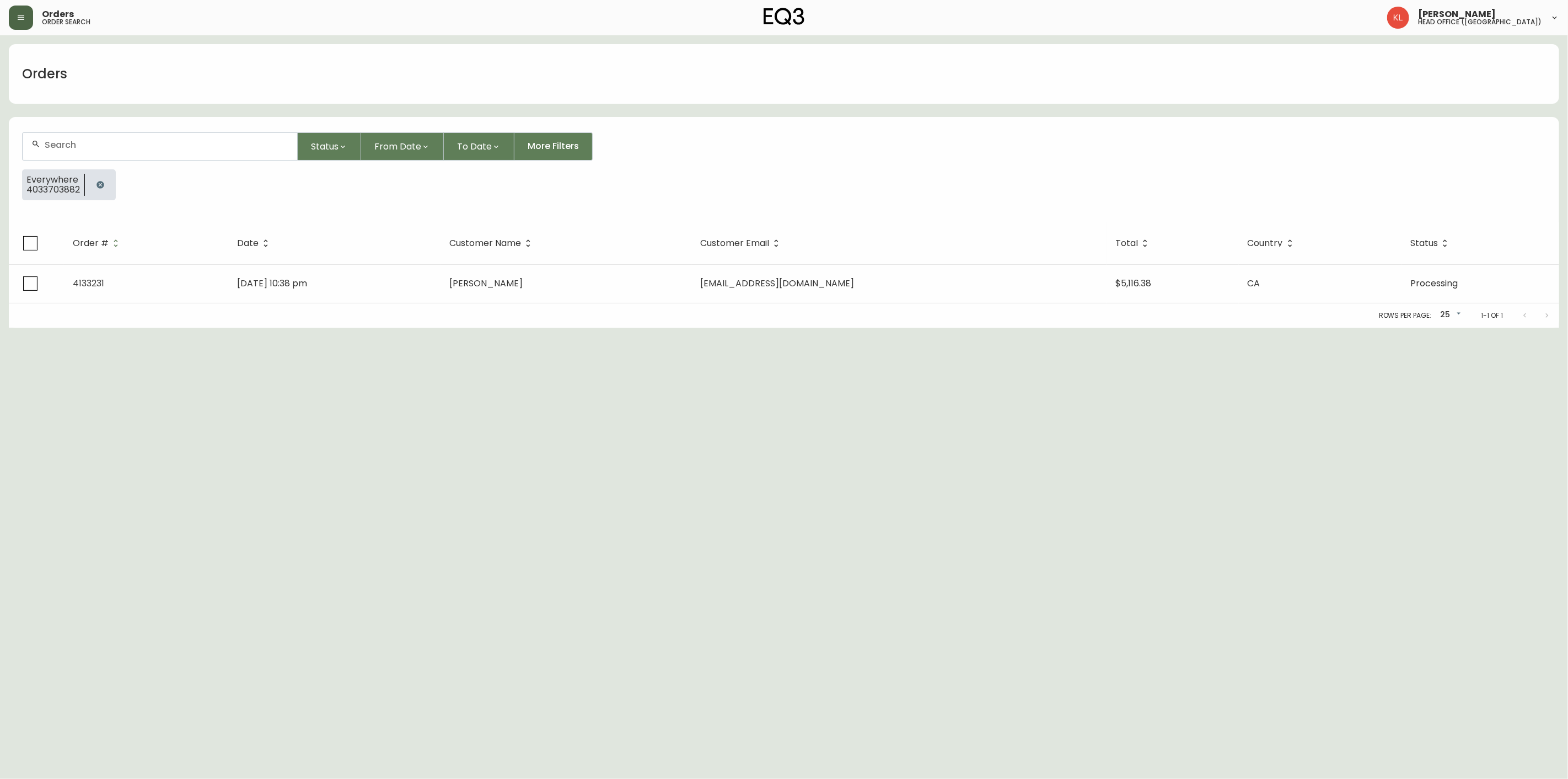
click at [109, 180] on button "button" at bounding box center [100, 185] width 22 height 22
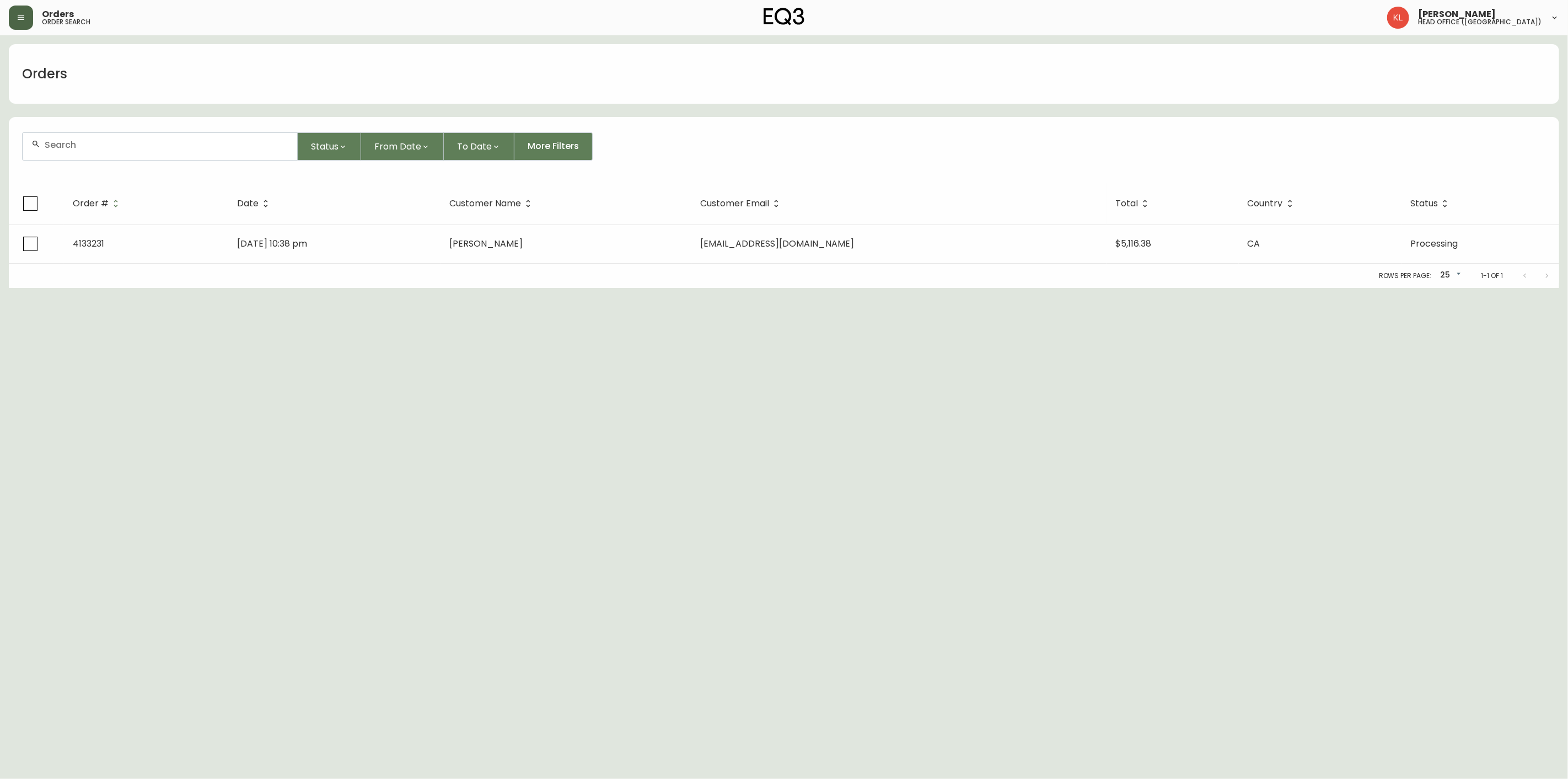
click at [92, 156] on div at bounding box center [161, 146] width 275 height 27
paste input "ryan@flightyapp.com"
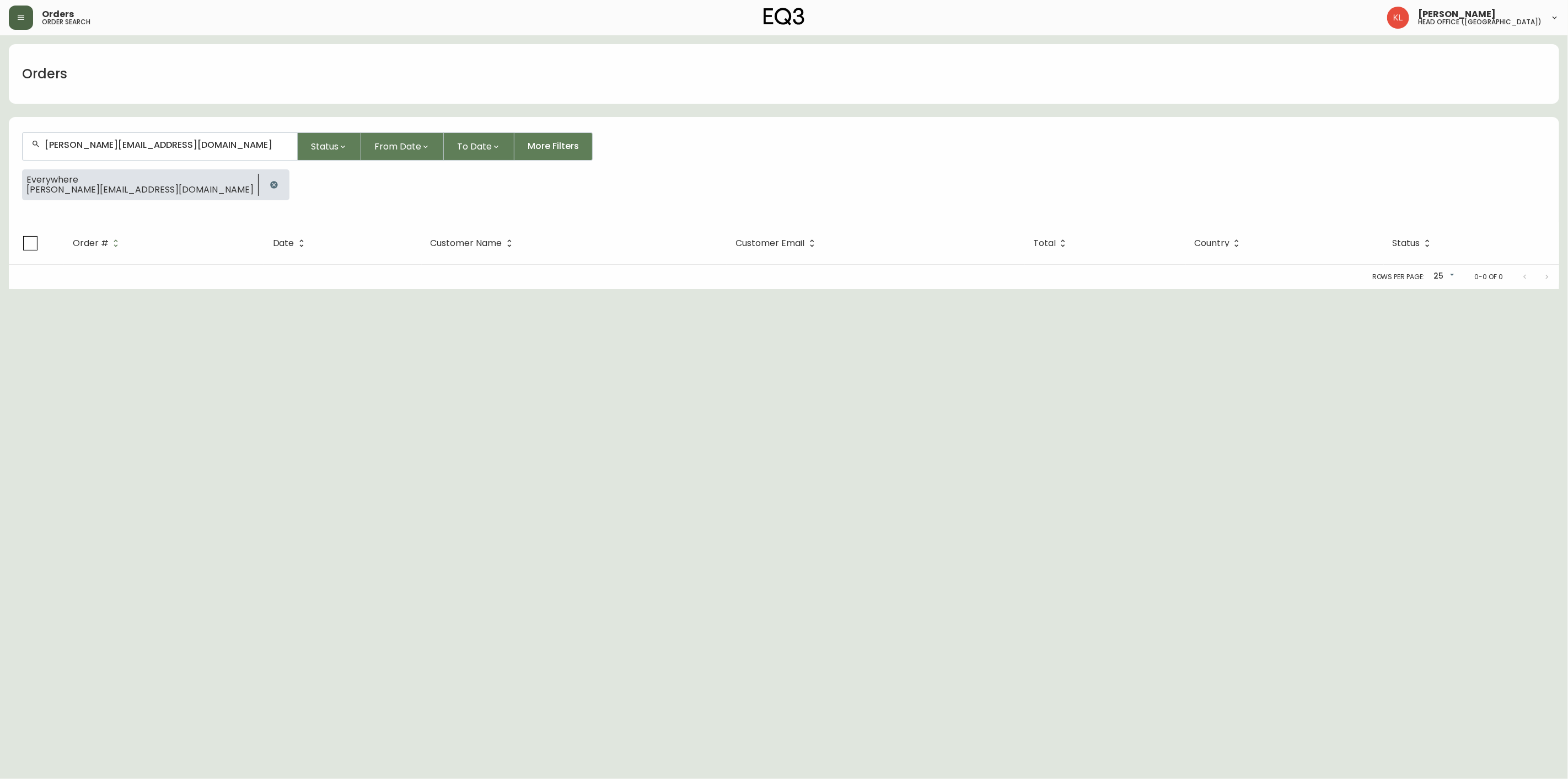
type input "ryan@flightyapp.com"
drag, startPoint x: 560, startPoint y: 451, endPoint x: 622, endPoint y: 392, distance: 85.6
click at [560, 289] on html "Orders order search Kendra Lorteau head office (canada) Orders ryan@flightyapp.…" at bounding box center [784, 144] width 1568 height 289
